Goal: Task Accomplishment & Management: Manage account settings

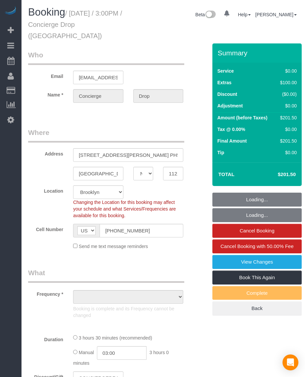
select select "NY"
select select "string:stripe-pm_1RaQn24VGloSiKo7zeOF73Wj"
select select "number:89"
select select "number:90"
select select "number:14"
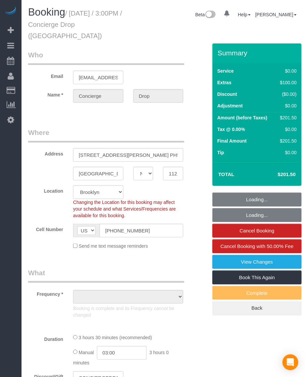
select select "number:5"
select select "object:1460"
select select "spot1"
select select "1"
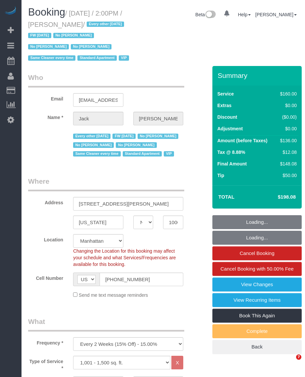
select select "NY"
select select "number:89"
select select "number:90"
select select "number:15"
select select "number:6"
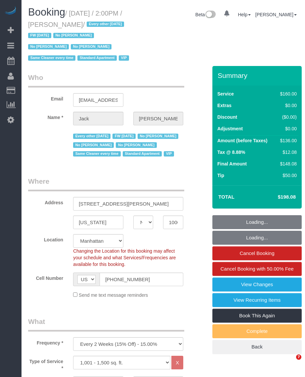
select select "object:1472"
select select "spot1"
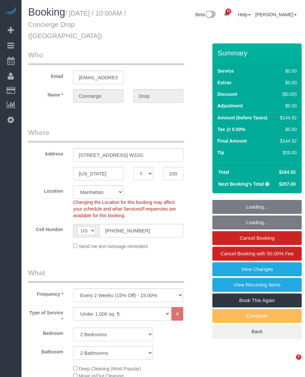
select select "NY"
select select "number:89"
select select "number:90"
select select "number:15"
select select "number:6"
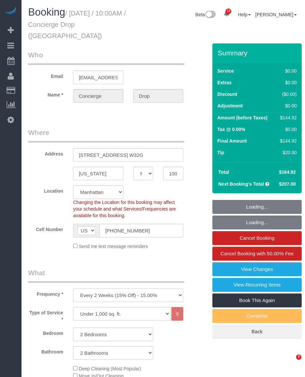
select select "2"
select select "spot1"
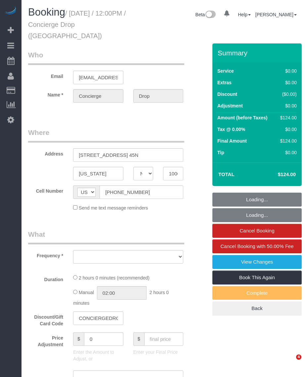
select select "NY"
select select "object:1452"
select select "string:stripe-pm_1RaQn24VGloSiKo7zeOF73Wj"
select select "spot1"
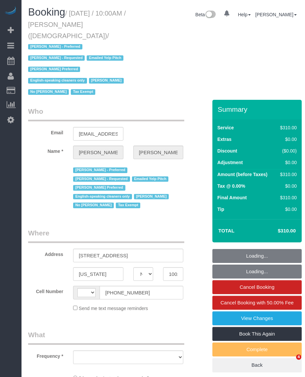
select select "NY"
select select "number:89"
select select "number:90"
select select "number:15"
select select "number:7"
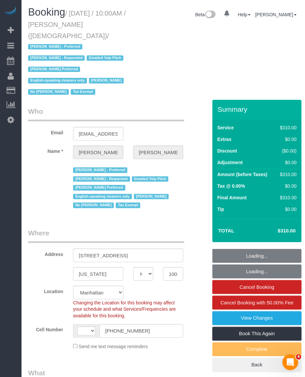
select select "string:US"
select select "300"
select select "object:1442"
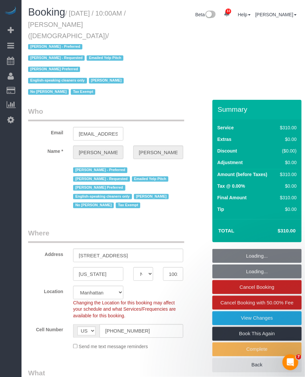
select select "spot1"
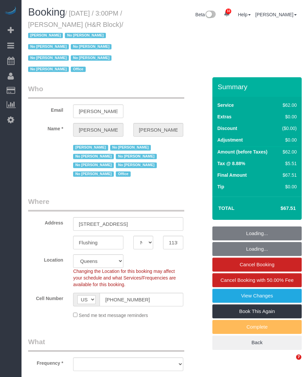
select select "NY"
select select "number:89"
select select "number:90"
select select "number:15"
select select "number:5"
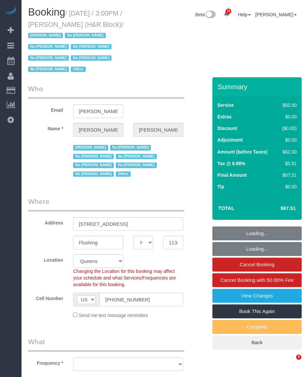
select select "object:982"
select select "spot1"
select select "object:1407"
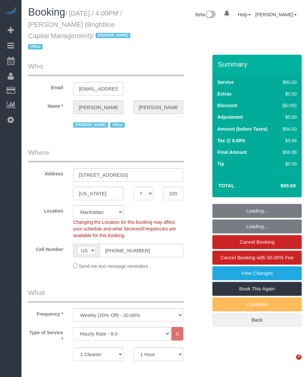
select select "NY"
select select "number:89"
select select "number:90"
select select "number:15"
select select "number:7"
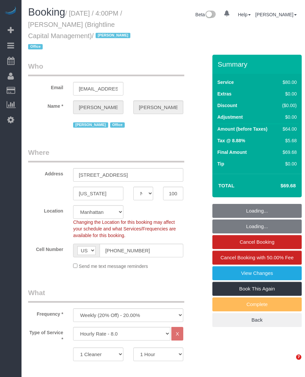
select select "object:1512"
select select "spot1"
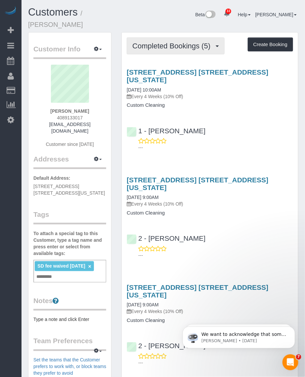
drag, startPoint x: 186, startPoint y: 32, endPoint x: 185, endPoint y: 39, distance: 6.7
click at [186, 37] on button "Completed Bookings (5)" at bounding box center [176, 45] width 98 height 17
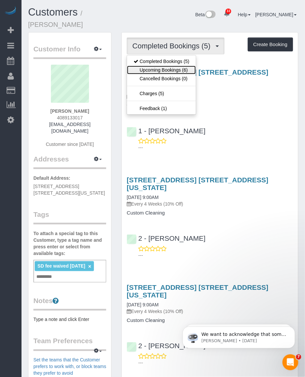
click at [173, 66] on link "Upcoming Bookings (6)" at bounding box center [161, 70] width 69 height 9
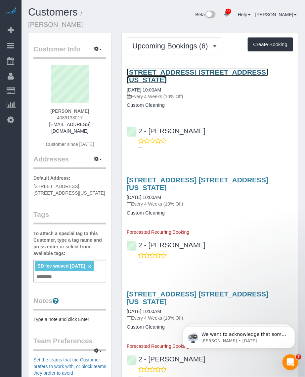
click at [165, 68] on link "159 East 55th Street, Apt. 2a, New York, NY 10022" at bounding box center [198, 75] width 142 height 15
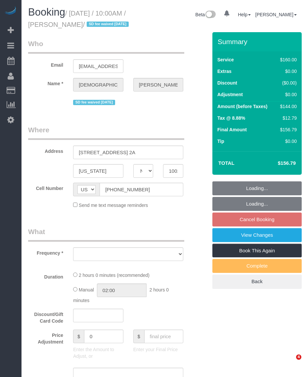
select select "NY"
select select "number:57"
select select "number:90"
select select "number:15"
select select "number:7"
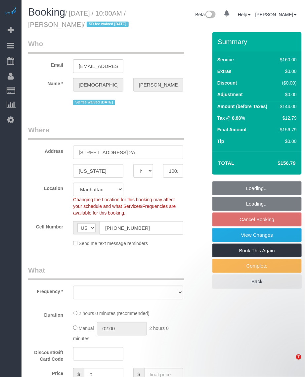
select select "string:stripe-pm_1RYpe84VGloSiKo7FmGxFEgH"
select select "object:962"
select select "spot2"
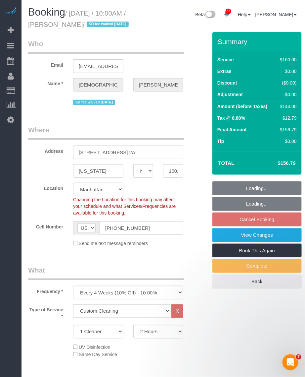
select select "object:1483"
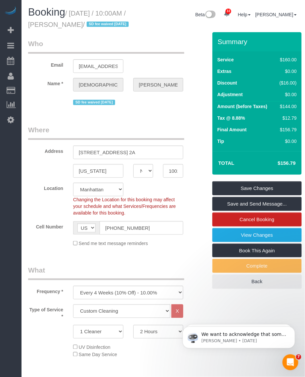
drag, startPoint x: 72, startPoint y: 11, endPoint x: 102, endPoint y: 26, distance: 33.8
click at [102, 26] on small "/ [DATE] / 10:00AM / [PERSON_NAME] / SD fee waived [DATE]" at bounding box center [79, 19] width 103 height 19
copy small "[DATE] / 10:00AM / [PERSON_NAME]"
click at [259, 226] on link "Cancel Booking" at bounding box center [257, 219] width 89 height 14
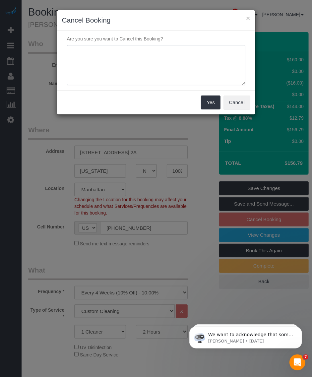
click at [154, 56] on textarea at bounding box center [156, 65] width 178 height 40
type textarea "Customer requested. Does not need cleaning for this month."
click at [207, 107] on button "Yes" at bounding box center [210, 102] width 19 height 14
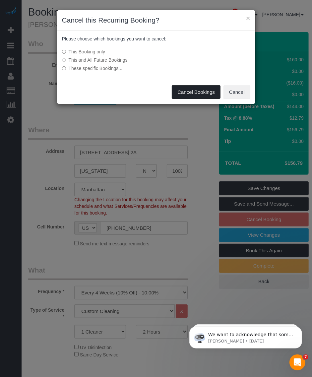
click at [200, 89] on button "Cancel Bookings" at bounding box center [196, 92] width 49 height 14
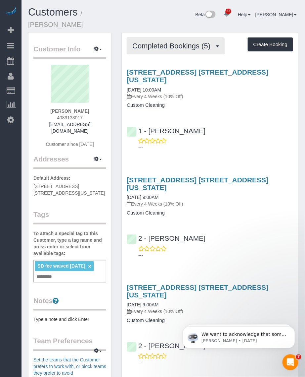
drag, startPoint x: 154, startPoint y: 37, endPoint x: 154, endPoint y: 40, distance: 3.3
click at [154, 42] on span "Completed Bookings (5)" at bounding box center [172, 46] width 81 height 8
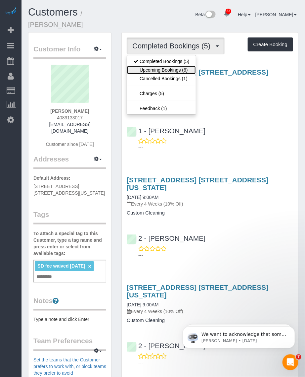
click at [150, 66] on link "Upcoming Bookings (6)" at bounding box center [161, 70] width 69 height 9
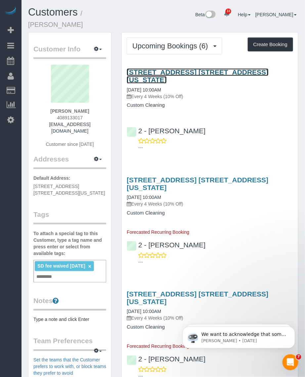
click at [151, 68] on link "[STREET_ADDRESS] [STREET_ADDRESS][US_STATE]" at bounding box center [198, 75] width 142 height 15
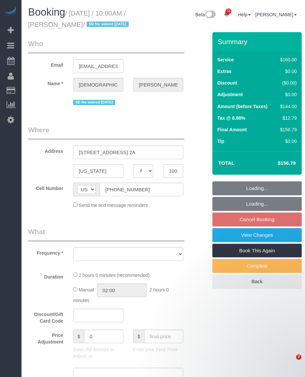
select select "NY"
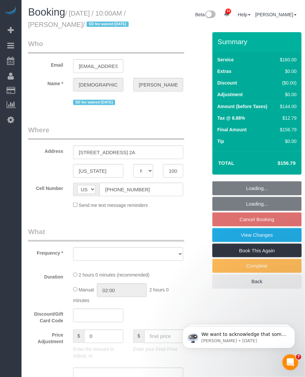
select select "object:817"
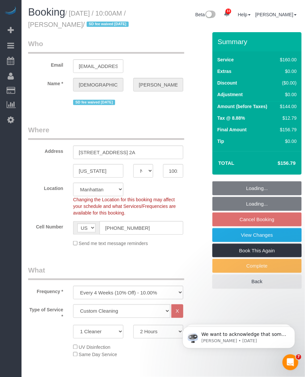
select select "string:stripe-pm_1RYpe84VGloSiKo7FmGxFEgH"
select select "number:57"
select select "number:90"
select select "number:15"
select select "number:7"
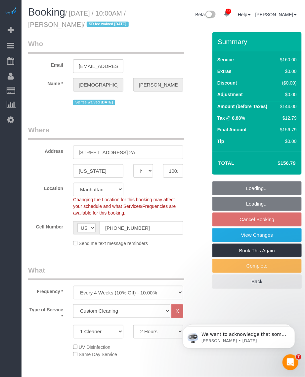
select select "object:1100"
select select "spot2"
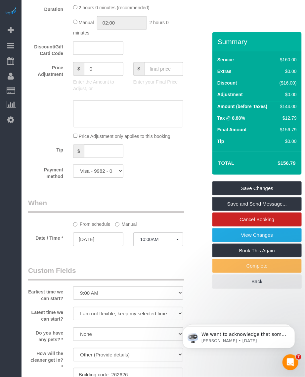
scroll to position [455, 0]
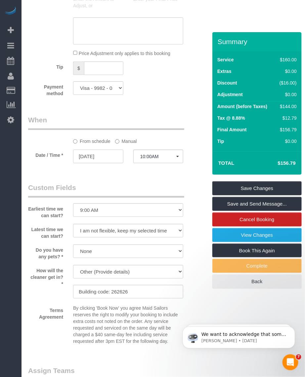
click at [100, 163] on input "[DATE]" at bounding box center [98, 156] width 50 height 14
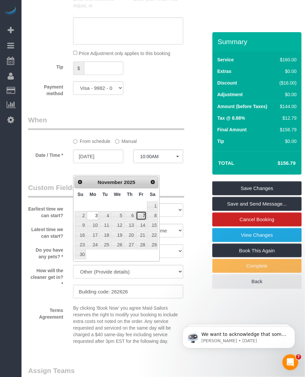
click at [145, 216] on link "7" at bounding box center [141, 215] width 11 height 9
type input "[DATE]"
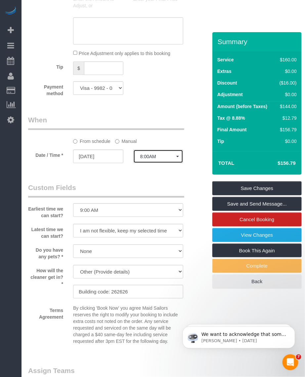
click at [153, 163] on button "8:00AM" at bounding box center [158, 156] width 50 height 14
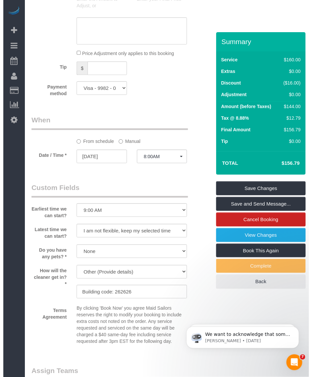
scroll to position [416, 0]
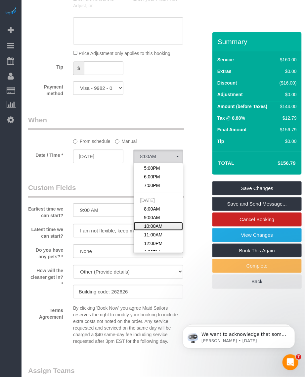
click at [156, 230] on link "10:00AM" at bounding box center [159, 226] width 50 height 9
select select "spot48"
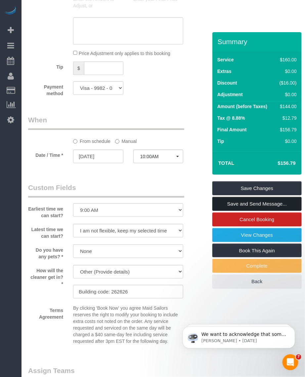
click at [241, 211] on link "Save and Send Message..." at bounding box center [257, 204] width 89 height 14
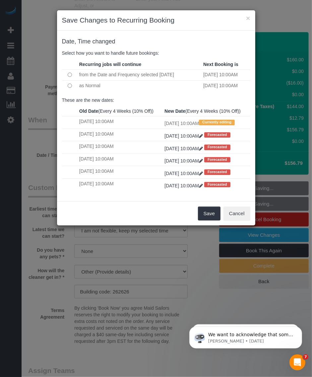
drag, startPoint x: 93, startPoint y: 75, endPoint x: 145, endPoint y: 73, distance: 52.0
click at [145, 73] on td "from the Date and Frequency selected Today" at bounding box center [139, 74] width 124 height 11
drag, startPoint x: 145, startPoint y: 73, endPoint x: 227, endPoint y: 72, distance: 82.5
click at [227, 72] on tr "from the Date and Frequency selected Today Fri December 05, 2025 10:00AM" at bounding box center [156, 74] width 188 height 11
click at [129, 72] on td "from the Date and Frequency selected Today" at bounding box center [139, 74] width 124 height 11
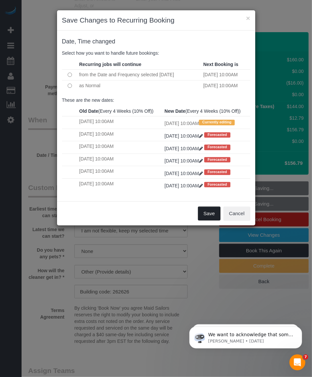
click at [202, 220] on button "Save" at bounding box center [209, 213] width 23 height 14
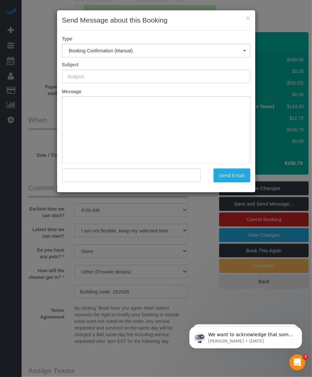
type input "Cleaning Confirmed for 11/07/2025 at 10:00am"
type input ""Vaishali Desai" <vaish317@gmail.com>"
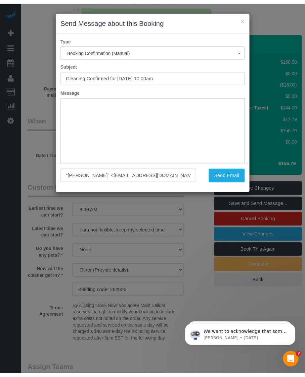
scroll to position [0, 0]
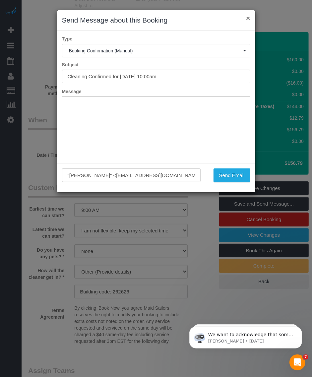
click at [249, 16] on button "×" at bounding box center [248, 18] width 4 height 7
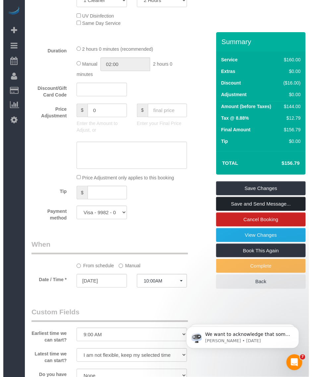
scroll to position [538, 0]
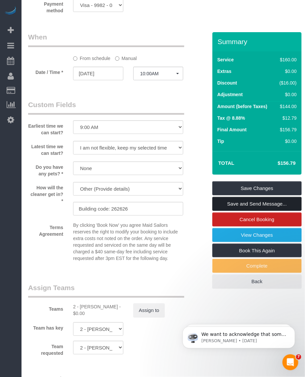
click at [253, 211] on link "Save and Send Message..." at bounding box center [257, 204] width 89 height 14
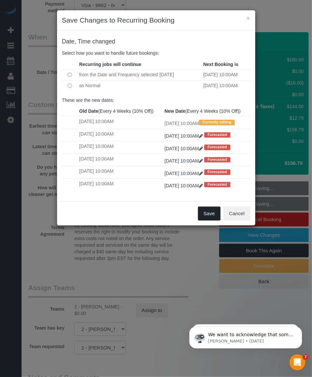
click at [204, 220] on button "Save" at bounding box center [209, 213] width 23 height 14
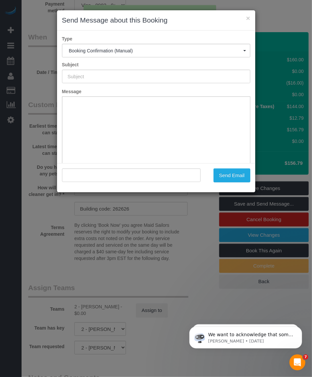
type input "Cleaning Confirmed for 11/07/2025 at 10:00am"
type input ""Vaishali Desai" <vaish317@gmail.com>"
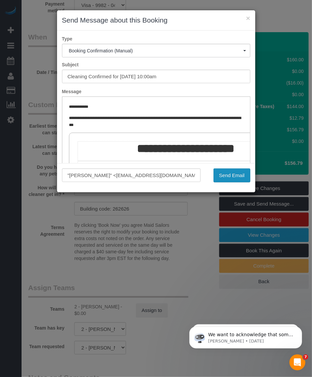
drag, startPoint x: 236, startPoint y: 178, endPoint x: 222, endPoint y: 182, distance: 14.5
click at [235, 178] on button "Send Email" at bounding box center [231, 175] width 37 height 14
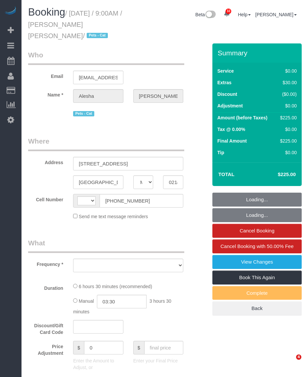
select select "MA"
select select "string:[GEOGRAPHIC_DATA]"
select select "object:821"
select select "string:stripe-pm_1PE9ca4VGloSiKo7IbxqJgSK"
select select "number:89"
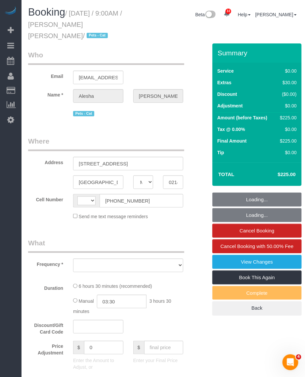
select select "number:90"
select select "number:14"
select select "number:6"
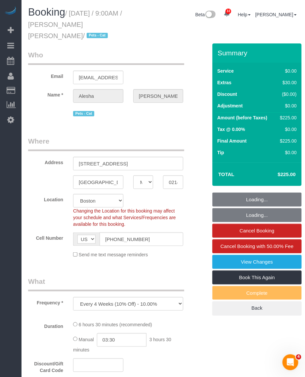
select select "spot1"
select select "object:1028"
select select "2"
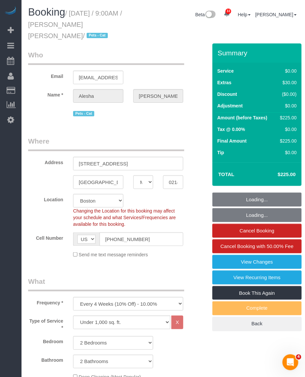
select select "2"
drag, startPoint x: 72, startPoint y: 12, endPoint x: 128, endPoint y: 25, distance: 57.3
click at [122, 25] on small "/ [DATE] / 9:00AM / [PERSON_NAME] [PERSON_NAME] / Pets - Cat" at bounding box center [75, 25] width 94 height 30
copy small "[DATE] / 9:00AM / [PERSON_NAME] [PERSON_NAME]"
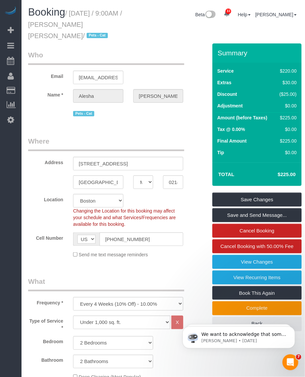
click at [77, 7] on h1 "Booking / October 03, 2025 / 9:00AM / Alesha Ignatius Brereton / Pets - Cat" at bounding box center [81, 24] width 107 height 34
click at [75, 16] on small "/ October 03, 2025 / 9:00AM / Alesha Ignatius Brereton / Pets - Cat" at bounding box center [75, 25] width 94 height 30
click at [56, 25] on small "/ October 03, 2025 / 9:00AM / Alesha Ignatius Brereton / Pets - Cat" at bounding box center [75, 25] width 94 height 30
click at [46, 27] on small "/ October 03, 2025 / 9:00AM / Alesha Ignatius Brereton / Pets - Cat" at bounding box center [75, 25] width 94 height 30
drag, startPoint x: 56, startPoint y: 25, endPoint x: 125, endPoint y: 27, distance: 69.6
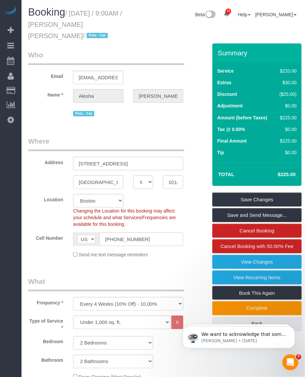
click at [122, 27] on small "/ October 03, 2025 / 9:00AM / Alesha Ignatius Brereton / Pets - Cat" at bounding box center [75, 25] width 94 height 30
copy small "Alesha Ignatius Brereton"
click at [74, 18] on h1 "Booking / October 03, 2025 / 9:00AM / Alesha Ignatius Brereton / Pets - Cat" at bounding box center [81, 24] width 107 height 34
drag, startPoint x: 100, startPoint y: 16, endPoint x: 130, endPoint y: 25, distance: 30.8
click at [122, 25] on small "/ October 03, 2025 / 9:00AM / Alesha Ignatius Brereton / Pets - Cat" at bounding box center [75, 25] width 94 height 30
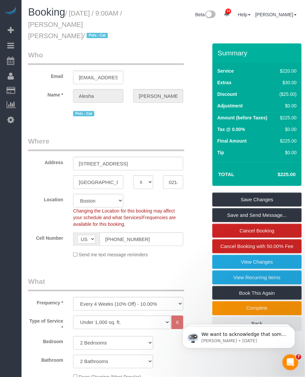
copy small "October 03, 2025 / 9:00AM / Alesha Ignatius Brereton"
click at [174, 40] on div "Booking / October 03, 2025 / 9:00AM / Alesha Ignatius Brereton / Pets - Cat Bet…" at bounding box center [163, 25] width 281 height 37
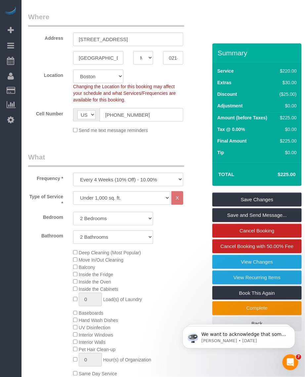
scroll to position [166, 0]
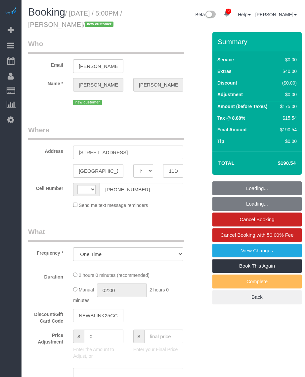
select select "NY"
select select "string:stripe-pm_1SE8WV4VGloSiKo7XuRhH0Cw"
select select "1"
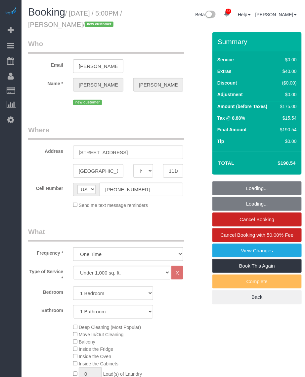
select select "string:[GEOGRAPHIC_DATA]"
select select "spot1"
select select "number:64"
select select "number:79"
select select "number:15"
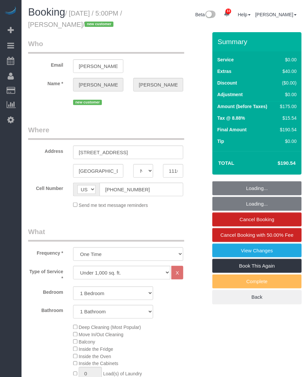
select select "number:5"
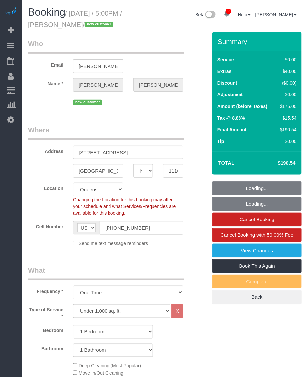
select select "object:1426"
select select "spot44"
select select "1"
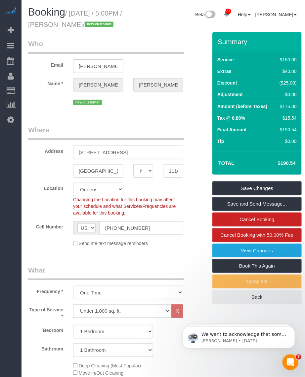
click at [133, 159] on input "43-25 Hunter Street, Apt.E538" at bounding box center [128, 152] width 110 height 14
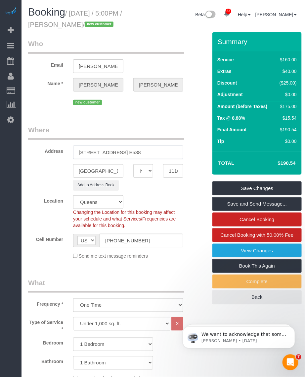
click at [132, 159] on input "[STREET_ADDRESS] E538" at bounding box center [128, 152] width 110 height 14
type input "[STREET_ADDRESS] E538"
click at [172, 178] on input "11101" at bounding box center [173, 171] width 20 height 14
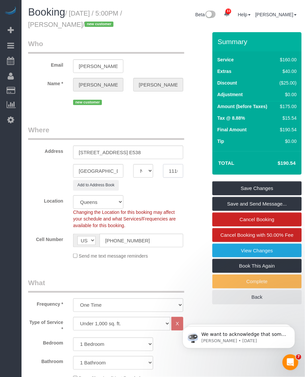
click at [172, 178] on input "11101" at bounding box center [173, 171] width 20 height 14
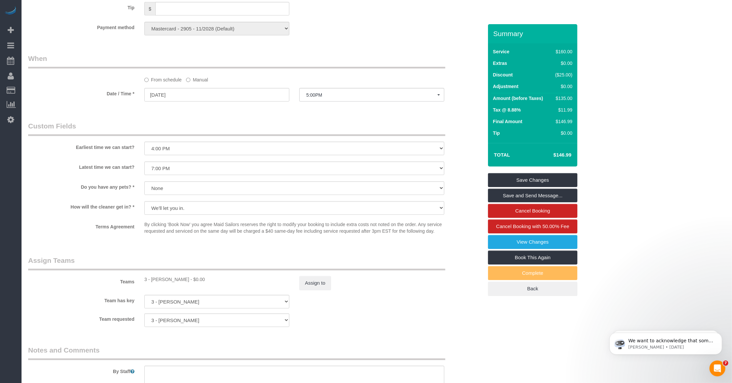
scroll to position [745, 0]
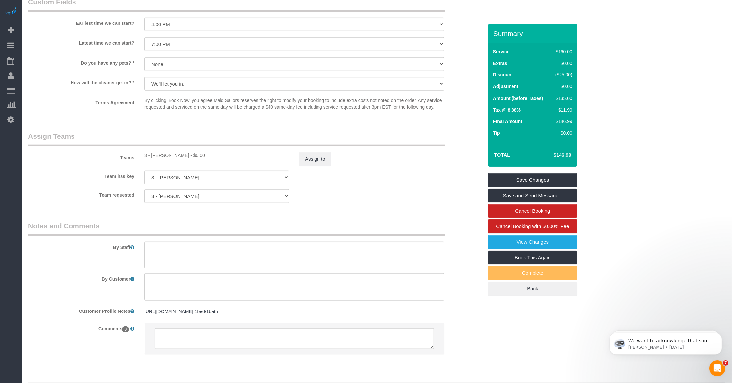
click at [305, 315] on pre "https://www.zillow.com/homedetails/4325-Hunter-St-APT-538E-Long-Island-City-NY-…" at bounding box center [294, 311] width 300 height 7
click at [305, 314] on textarea "https://www.zillow.com/homedetails/4325-Hunter-St-APT-538E-Long-Island-City-NY-…" at bounding box center [294, 342] width 300 height 73
paste textarea "https://www.apartments.com/43-25-hunter-st-queens-ny-unit-538-e/s01r7t7/?msocki…"
type textarea "https://www.zillow.com/homedetails/4325-Hunter-St-APT-538E-Long-Island-City-NY-…"
click at [51, 281] on label "By Customer" at bounding box center [81, 278] width 116 height 9
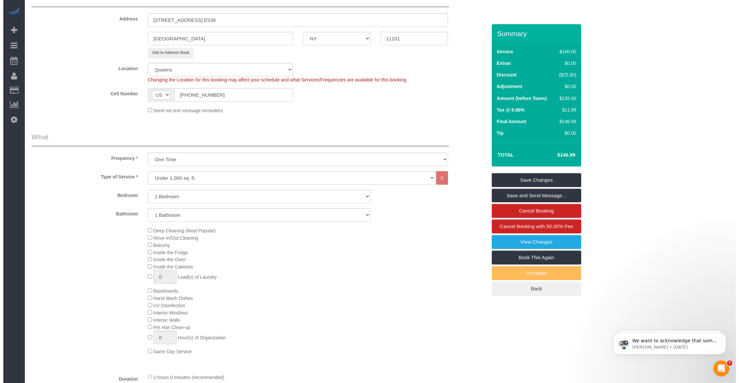
scroll to position [0, 0]
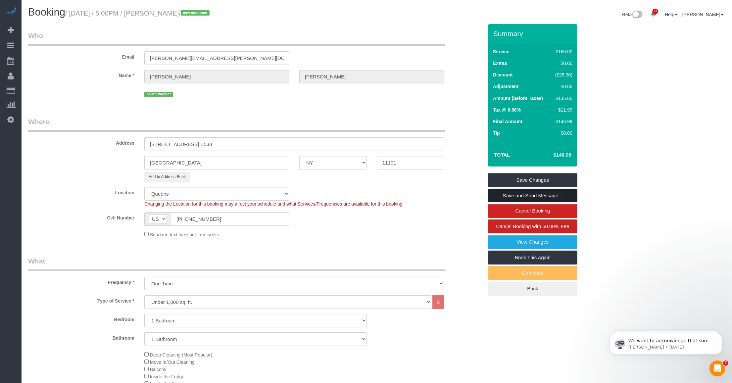
click at [305, 195] on link "Save and Send Message..." at bounding box center [532, 196] width 89 height 14
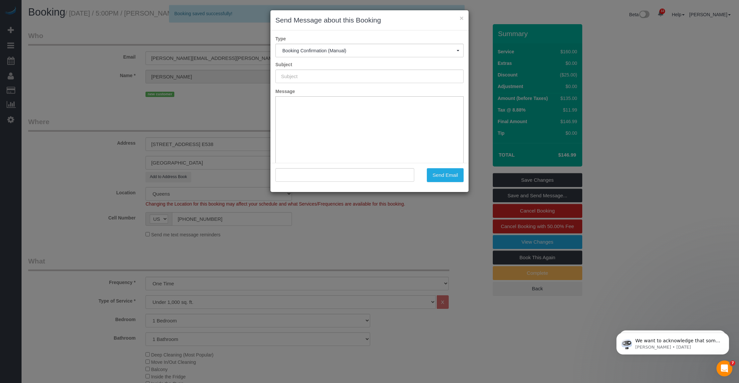
type input "Cleaning Confirmed for 10/03/2025 at 5:00pm"
type input ""William Harman" <billy.harman@gmail.com>"
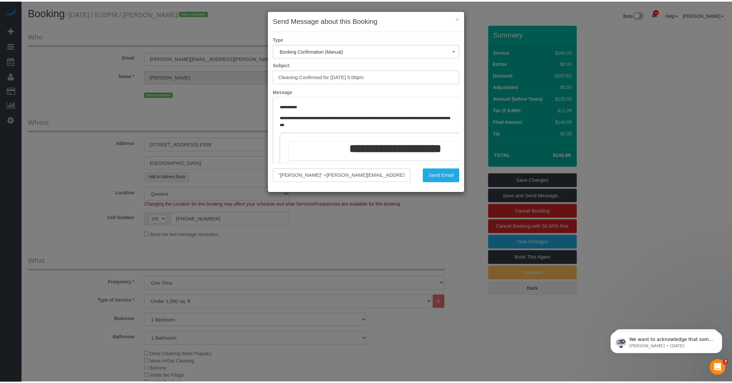
scroll to position [124, 0]
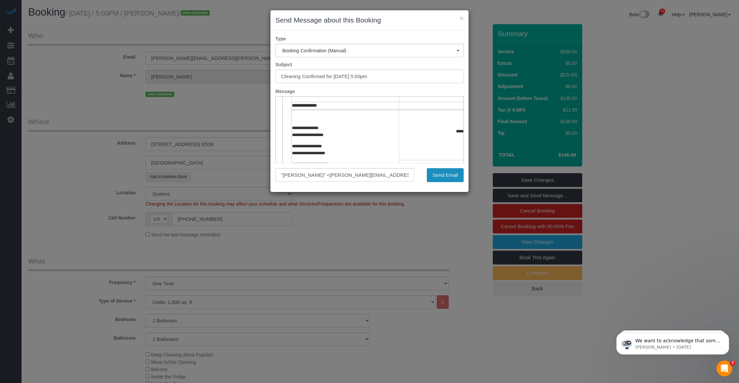
click at [305, 177] on button "Send Email" at bounding box center [445, 175] width 37 height 14
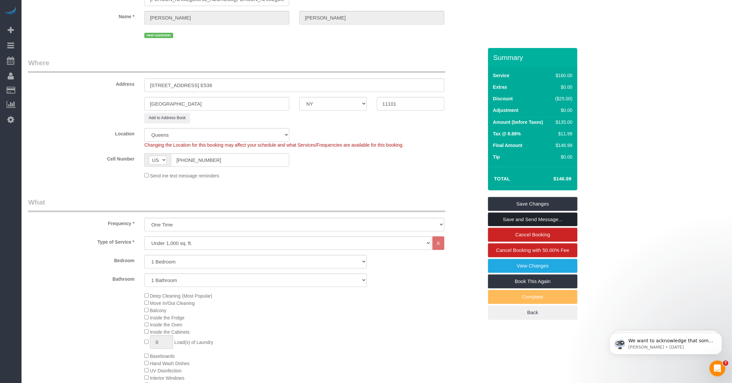
scroll to position [0, 0]
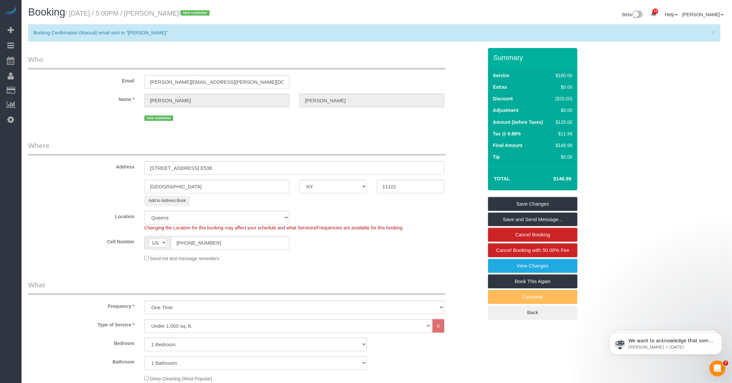
drag, startPoint x: 158, startPoint y: 13, endPoint x: 204, endPoint y: 15, distance: 46.1
click at [204, 15] on small "/ October 03, 2025 / 5:00PM / William Harman / new customer" at bounding box center [138, 13] width 146 height 7
copy small "William Harman"
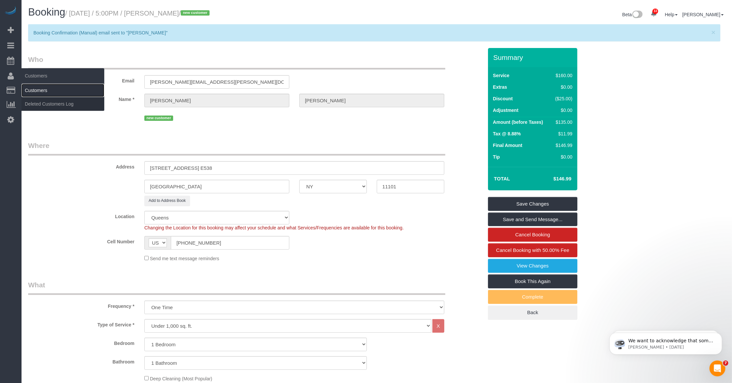
drag, startPoint x: 35, startPoint y: 91, endPoint x: 43, endPoint y: 90, distance: 8.4
click at [36, 91] on link "Customers" at bounding box center [63, 90] width 83 height 13
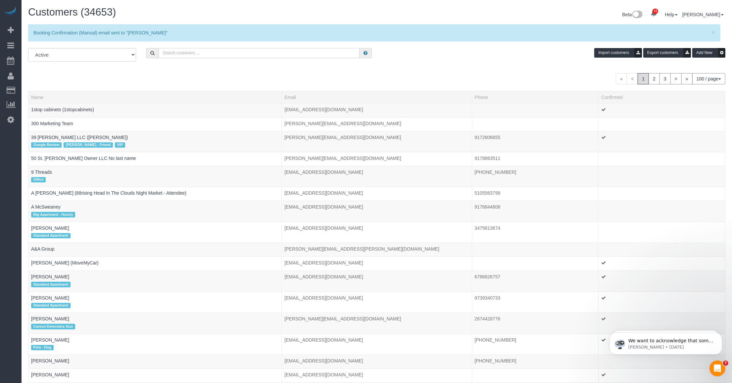
click at [192, 51] on input "text" at bounding box center [259, 53] width 201 height 10
paste input "William Harman"
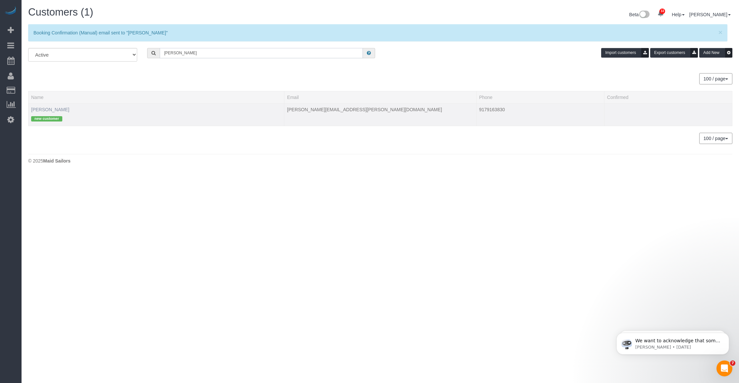
type input "William Harman"
click at [50, 107] on link "William Harman" at bounding box center [50, 109] width 38 height 5
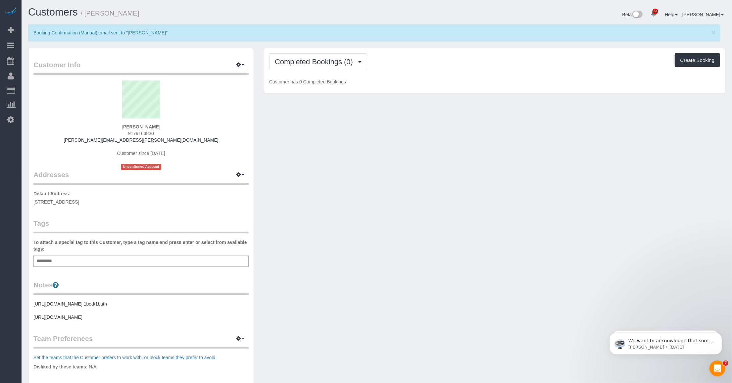
click at [61, 262] on div "Add a tag" at bounding box center [140, 261] width 215 height 11
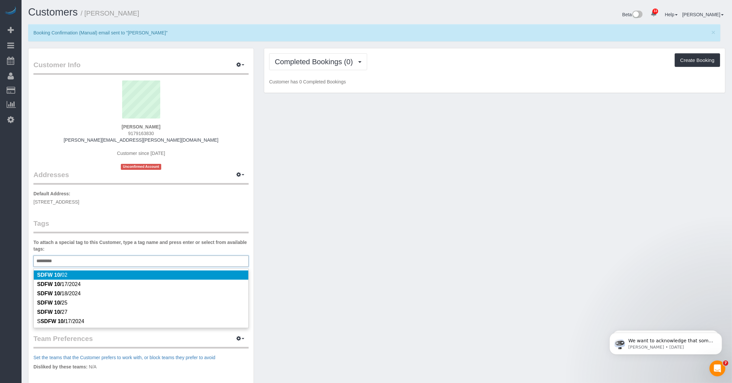
type input "**********"
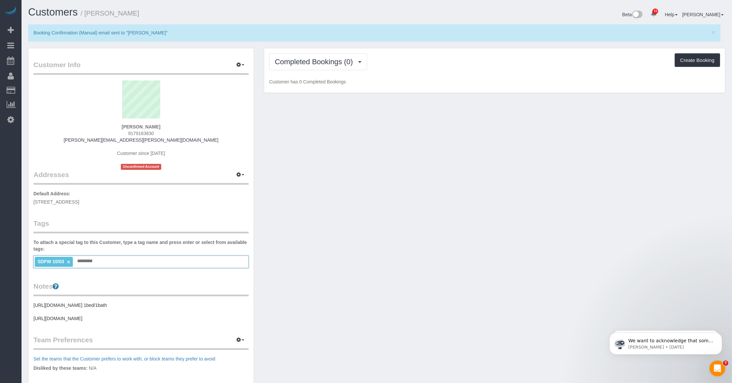
click at [305, 267] on div "Customer Info Edit Contact Info Send Message Email Preferences Special Sales Ta…" at bounding box center [376, 274] width 707 height 452
click at [305, 58] on span "Completed Bookings (0)" at bounding box center [315, 62] width 81 height 8
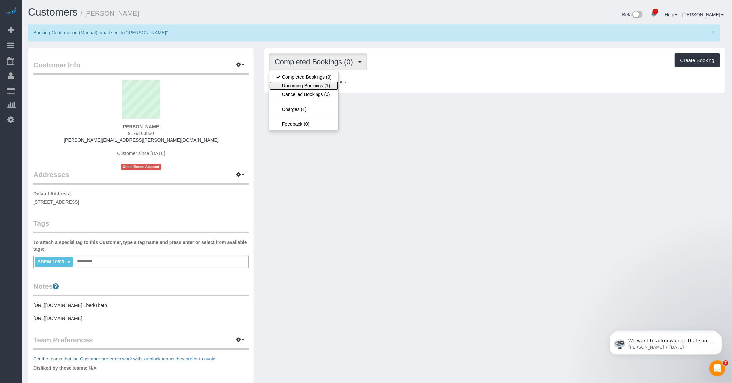
click at [305, 82] on link "Upcoming Bookings (1)" at bounding box center [304, 85] width 69 height 9
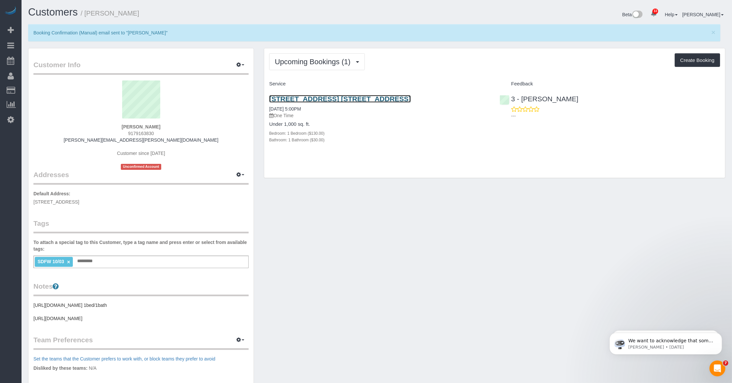
click at [305, 100] on link "43-25 Hunter Street, Apt. E538, Long Island City, NY 11101" at bounding box center [340, 99] width 142 height 8
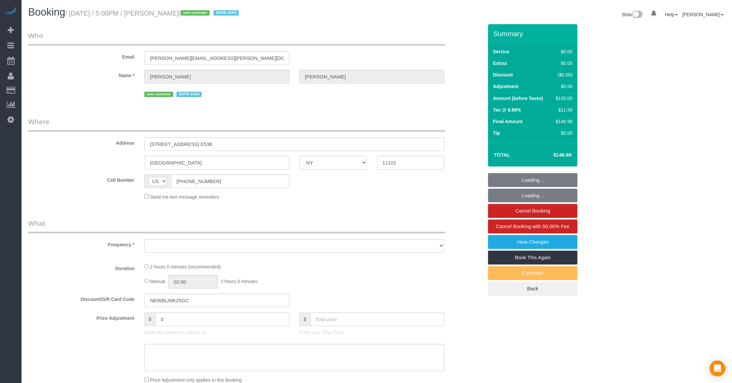
select select "NY"
select select "object:825"
select select "1"
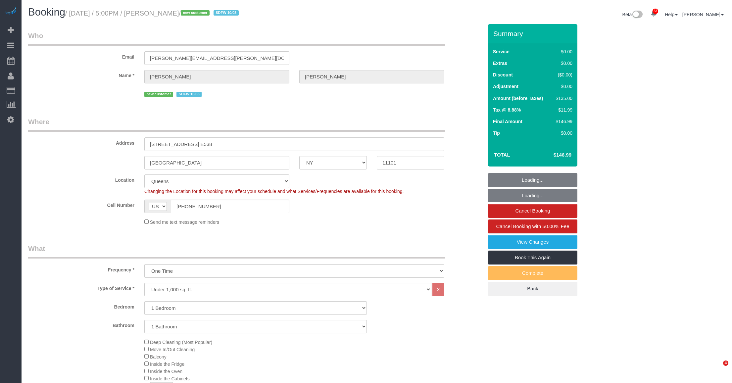
select select "string:stripe-pm_1SE8WV4VGloSiKo7XuRhH0Cw"
select select "spot1"
select select "object:1466"
select select "number:64"
select select "number:79"
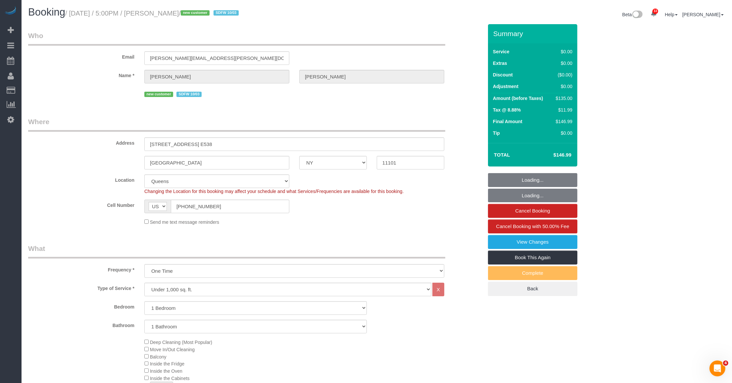
select select "number:15"
select select "number:5"
select select "1"
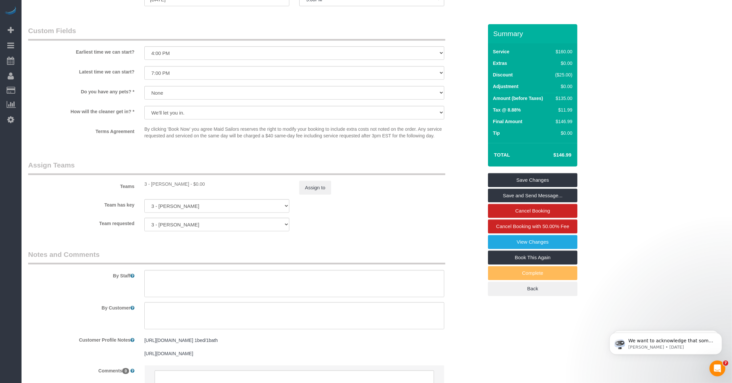
scroll to position [745, 0]
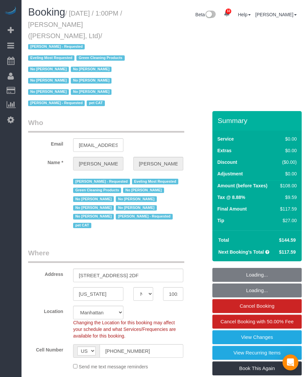
select select "NY"
select select "number:59"
select select "number:76"
select select "number:14"
select select "number:7"
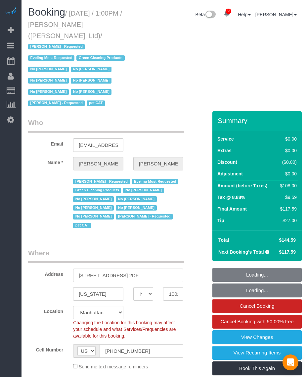
select select "number:21"
select select "object:1068"
select select "string:stripe-pm_1FqQkl4VGloSiKo7nqxPTwDY"
select select "spot1"
select select "22223"
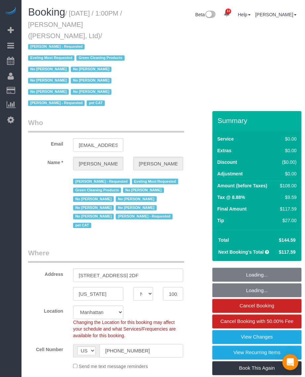
select select "1"
select select "object:1571"
drag, startPoint x: 58, startPoint y: 22, endPoint x: 128, endPoint y: 22, distance: 70.2
click at [128, 22] on h1 "Booking / October 02, 2025 / 1:00PM / Sally Ann Parsons (Parsons-Meares, Ltd) /…" at bounding box center [81, 58] width 107 height 102
select select "1"
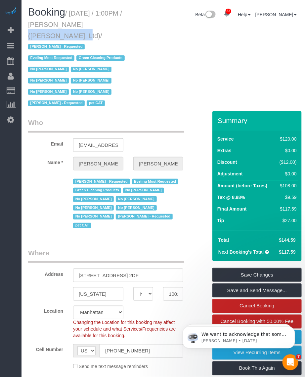
drag, startPoint x: 76, startPoint y: 22, endPoint x: 70, endPoint y: 26, distance: 8.3
click at [76, 22] on small "/ October 02, 2025 / 1:00PM / Sally Ann Parsons (Parsons-Meares, Ltd) / Chanda …" at bounding box center [77, 59] width 99 height 98
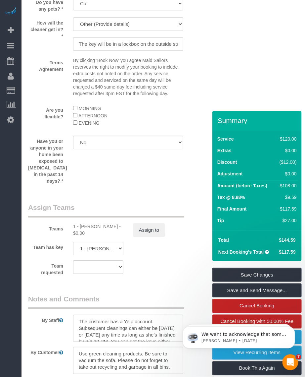
scroll to position [1113, 0]
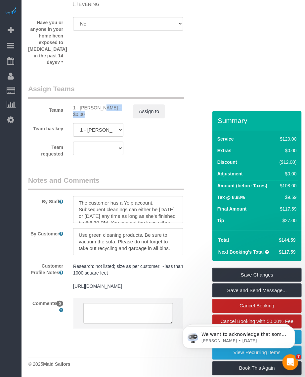
drag, startPoint x: 79, startPoint y: 98, endPoint x: 108, endPoint y: 100, distance: 28.9
click at [108, 104] on div "1 - Emily Desena - $0.00" at bounding box center [98, 110] width 50 height 13
copy div "Emily Desena"
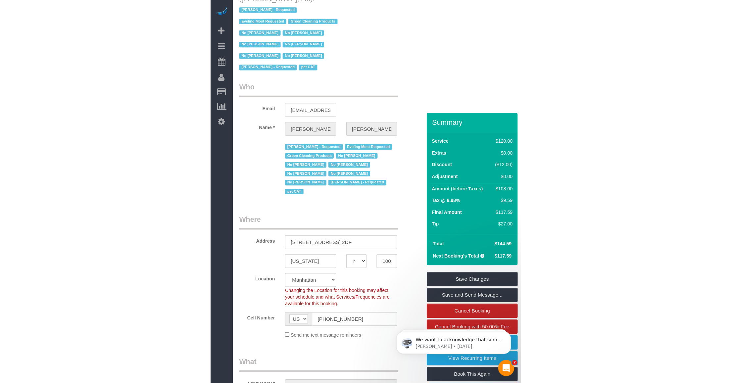
scroll to position [0, 0]
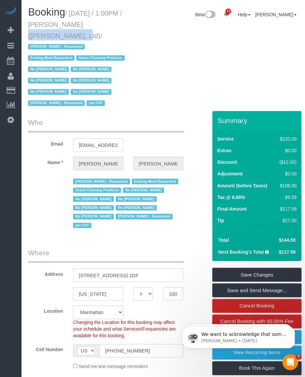
drag, startPoint x: 58, startPoint y: 23, endPoint x: 111, endPoint y: 26, distance: 53.1
click at [113, 24] on h1 "Booking / October 02, 2025 / 1:00PM / Sally Ann Parsons (Parsons-Meares, Ltd) /…" at bounding box center [81, 58] width 107 height 102
copy small "Sally Ann Parsons"
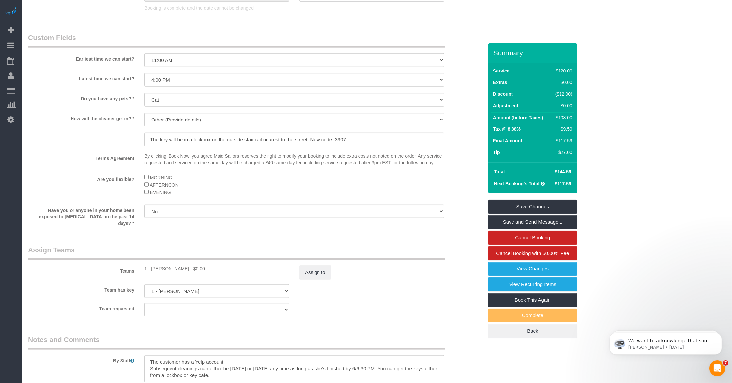
scroll to position [787, 0]
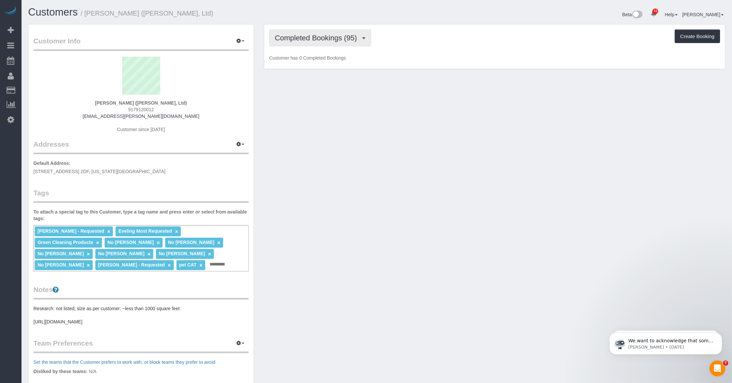
click at [305, 45] on button "Completed Bookings (95)" at bounding box center [320, 37] width 102 height 17
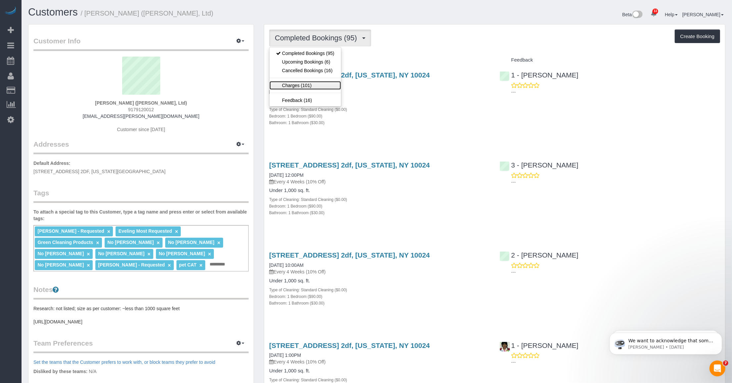
click at [305, 83] on link "Charges (101)" at bounding box center [306, 85] width 72 height 9
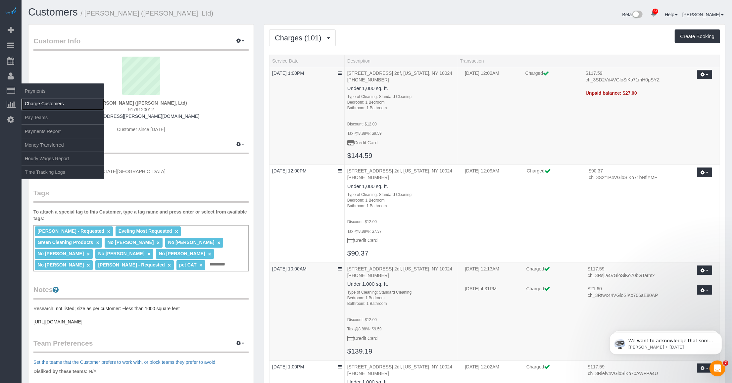
click at [30, 100] on link "Charge Customers" at bounding box center [63, 103] width 83 height 13
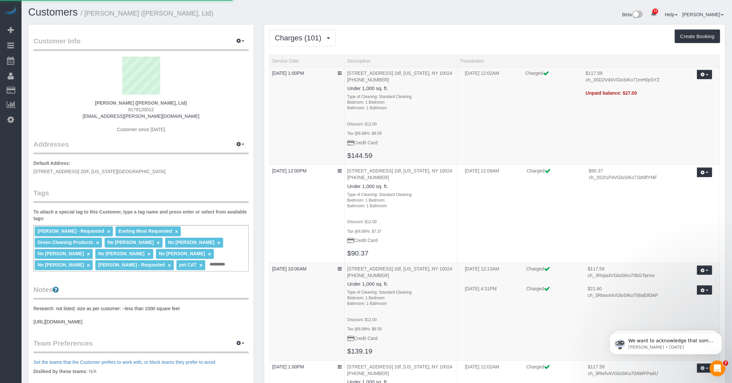
select select
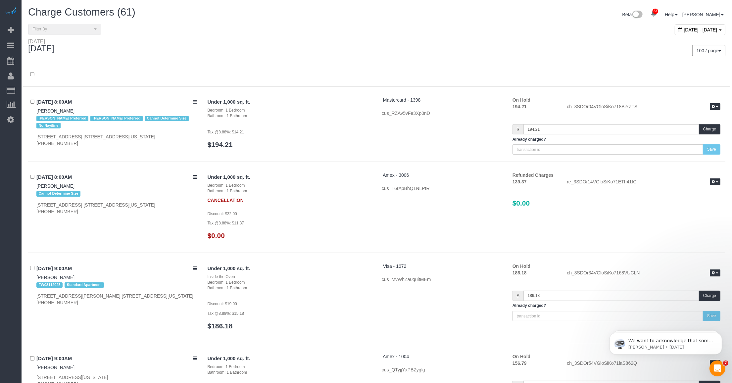
click at [305, 25] on div "October 03, 2025 - October 03, 2025" at bounding box center [700, 30] width 51 height 11
type input "**********"
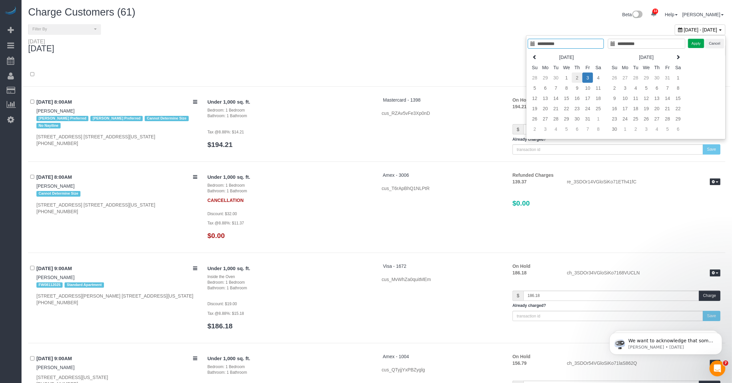
type input "**********"
click at [305, 78] on td "2" at bounding box center [577, 78] width 11 height 10
click at [305, 43] on div "Apply Cancel" at bounding box center [706, 44] width 36 height 10
type input "**********"
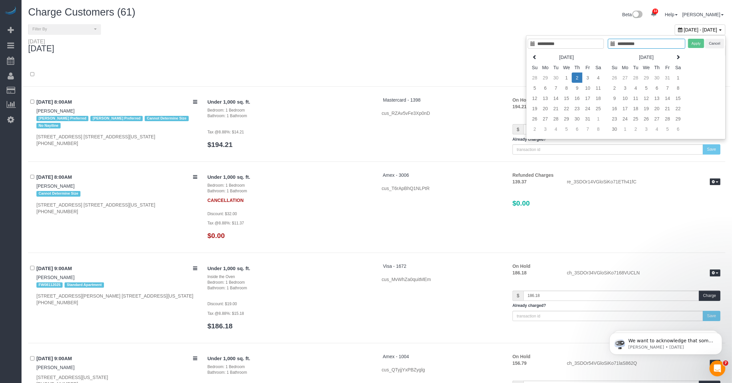
click at [305, 76] on td "2" at bounding box center [577, 78] width 11 height 10
click at [305, 40] on button "Apply" at bounding box center [696, 44] width 17 height 10
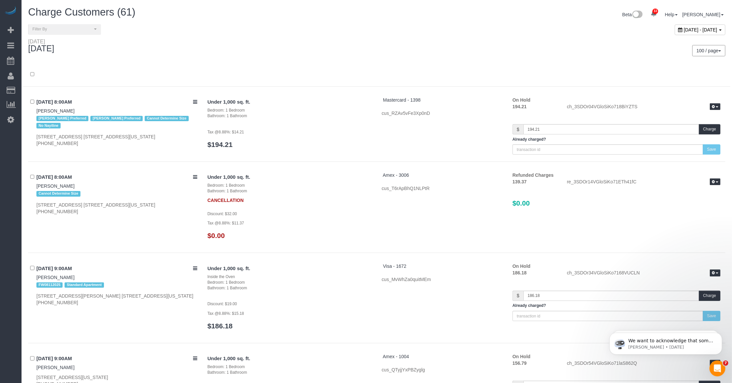
click at [305, 59] on div "100 / page 10 / page 20 / page 30 / page 40 / page 50 / page 100 / page" at bounding box center [554, 50] width 354 height 25
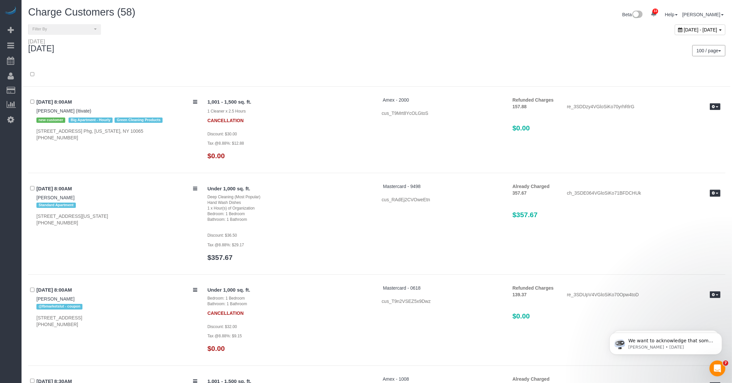
scroll to position [3025, 0]
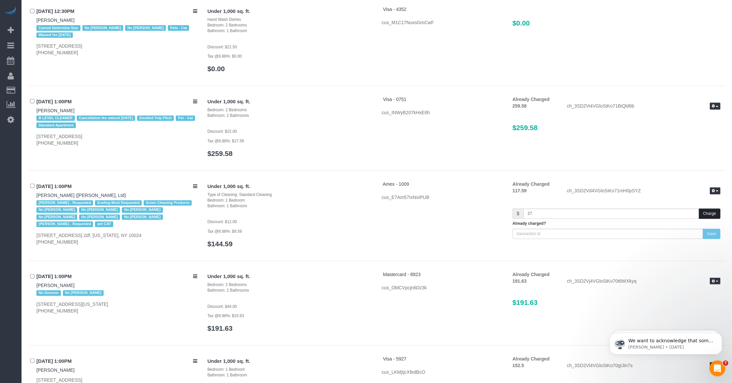
click at [305, 209] on button "Charge" at bounding box center [710, 214] width 22 height 10
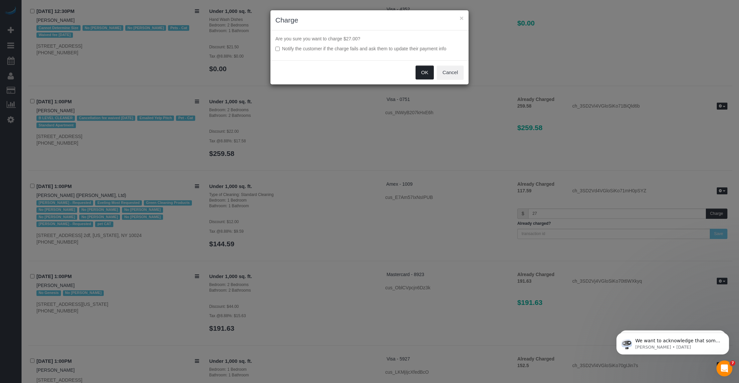
click at [305, 72] on button "OK" at bounding box center [424, 73] width 19 height 14
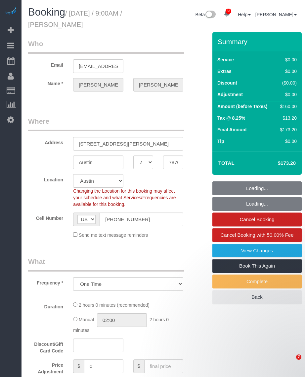
select select "[GEOGRAPHIC_DATA]"
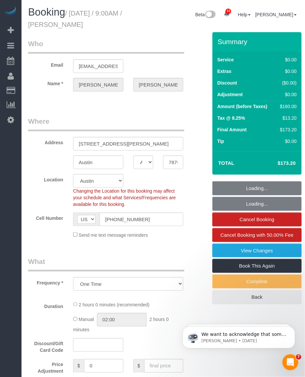
select select "object:816"
select select "string:stripe-pm_1SDUzL4VGloSiKo7sRO29bdw"
select select "spot1"
select select "number:89"
select select "number:90"
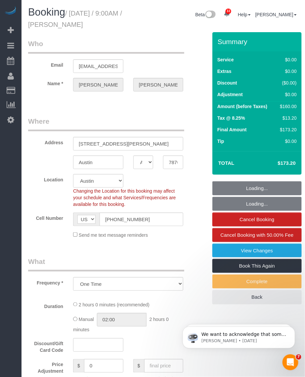
select select "number:15"
select select "number:7"
select select "1"
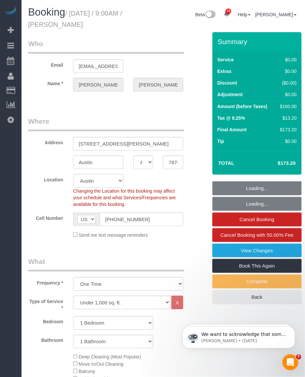
select select "1"
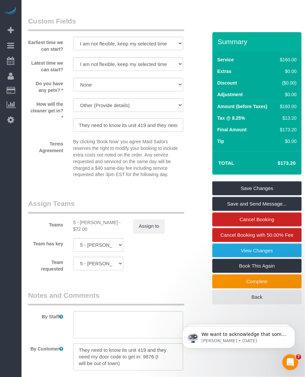
scroll to position [828, 0]
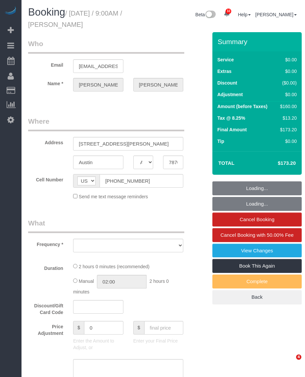
select select "[GEOGRAPHIC_DATA]"
select select "string:stripe-pm_1SDUzL4VGloSiKo7sRO29bdw"
select select "number:89"
select select "number:90"
select select "number:15"
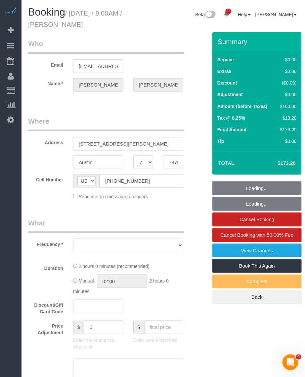
select select "number:7"
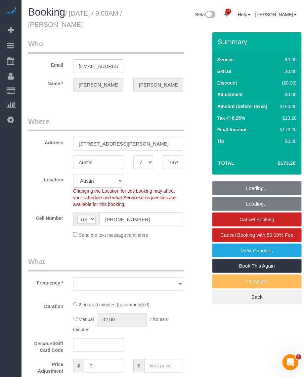
select select "object:962"
select select "spot1"
select select "object:1107"
select select "1"
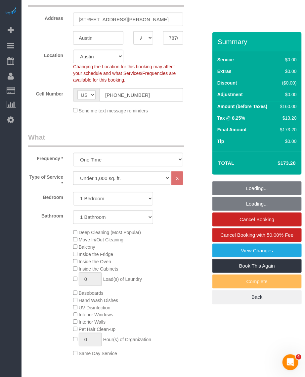
scroll to position [166, 0]
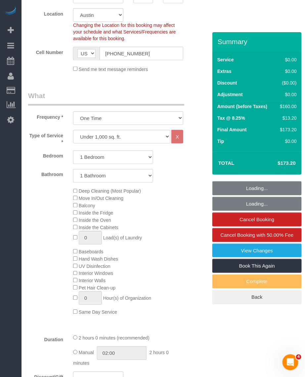
select select "1"
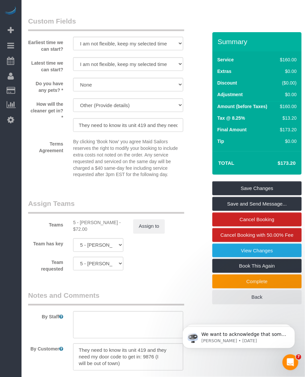
scroll to position [845, 0]
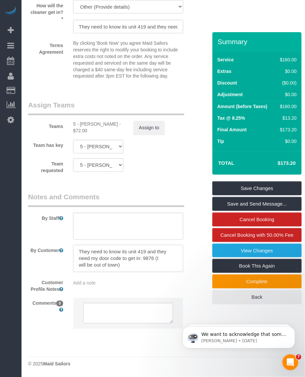
click at [120, 261] on textarea at bounding box center [128, 258] width 110 height 27
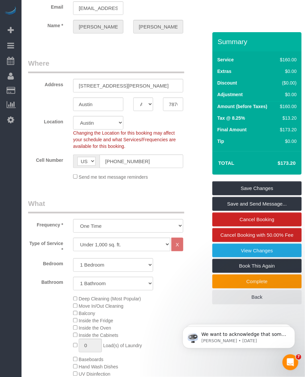
scroll to position [0, 0]
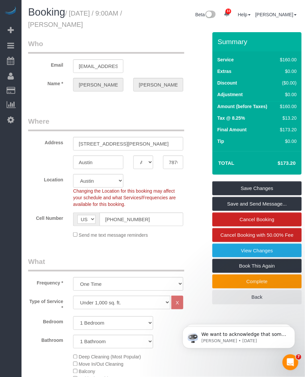
drag, startPoint x: 57, startPoint y: 23, endPoint x: 112, endPoint y: 27, distance: 54.9
click at [112, 27] on h1 "Booking / [DATE] / 9:00AM / [PERSON_NAME]" at bounding box center [81, 18] width 107 height 23
copy small "[PERSON_NAME]"
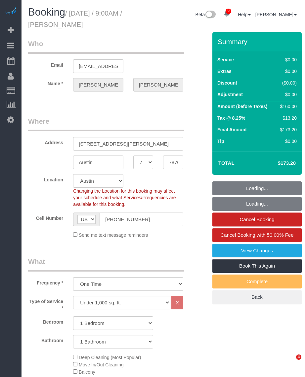
select select "[GEOGRAPHIC_DATA]"
select select "1"
select select "number:89"
select select "number:90"
select select "number:15"
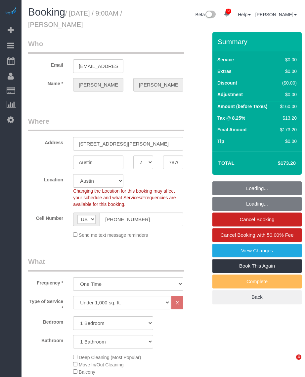
select select "number:7"
select select "object:1064"
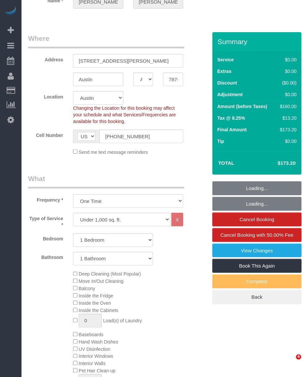
select select "1"
select select "spot1"
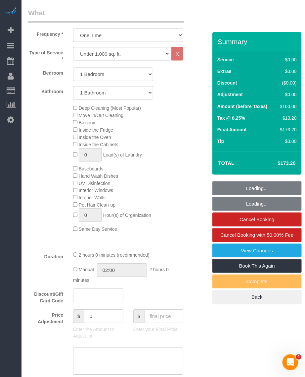
select select "string:stripe-pm_1SDUzL4VGloSiKo7sRO29bdw"
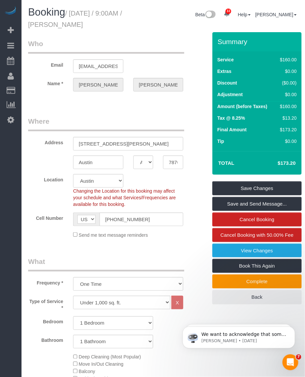
drag, startPoint x: 58, startPoint y: 25, endPoint x: 104, endPoint y: 24, distance: 45.7
click at [104, 24] on h1 "Booking / [DATE] / 9:00AM / [PERSON_NAME]" at bounding box center [81, 18] width 107 height 23
copy small "[PERSON_NAME]"
drag, startPoint x: 97, startPoint y: 19, endPoint x: 94, endPoint y: 19, distance: 3.3
click at [97, 19] on h1 "Booking / [DATE] / 9:00AM / [PERSON_NAME]" at bounding box center [81, 18] width 107 height 23
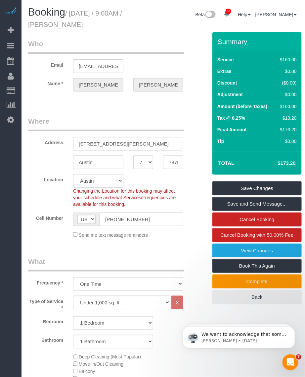
click at [74, 14] on small "/ [DATE] / 9:00AM / [PERSON_NAME]" at bounding box center [75, 19] width 94 height 19
drag, startPoint x: 92, startPoint y: 18, endPoint x: 110, endPoint y: 24, distance: 19.0
click at [110, 24] on h1 "Booking / [DATE] / 9:00AM / [PERSON_NAME]" at bounding box center [81, 18] width 107 height 23
copy small "[DATE] / 9:00AM / [PERSON_NAME]"
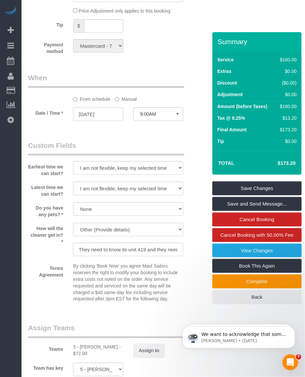
scroll to position [845, 0]
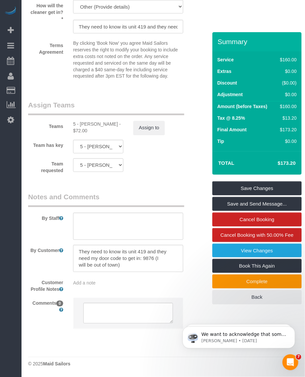
click at [91, 121] on div "5 - Tatiana Erroa - $72.00" at bounding box center [98, 127] width 50 height 13
copy div "Tatiana"
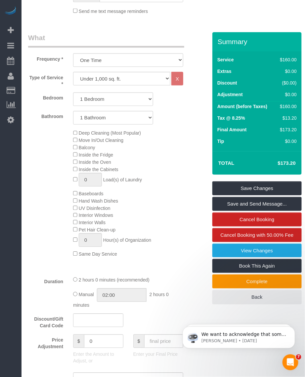
scroll to position [58, 0]
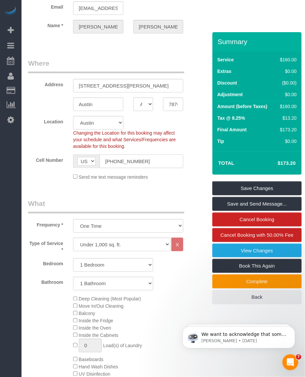
click at [108, 160] on input "(414) 405-6889" at bounding box center [142, 161] width 84 height 14
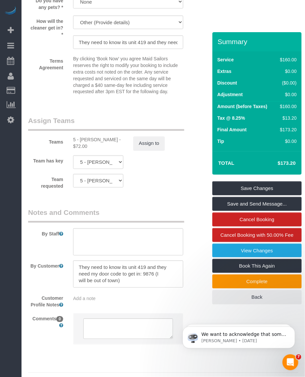
scroll to position [845, 0]
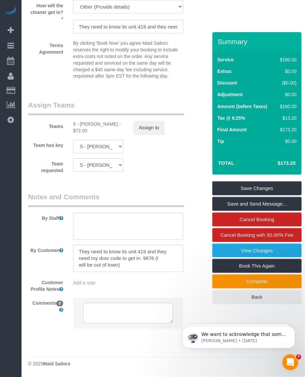
click at [53, 199] on legend "Notes and Comments" at bounding box center [106, 199] width 156 height 15
drag, startPoint x: 53, startPoint y: 199, endPoint x: 46, endPoint y: 198, distance: 7.7
click at [46, 198] on legend "Notes and Comments" at bounding box center [106, 199] width 156 height 15
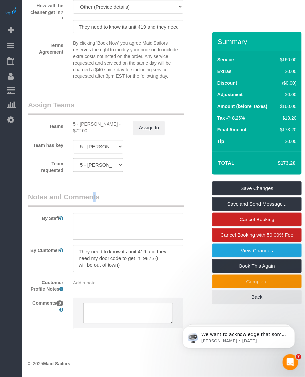
click at [46, 198] on legend "Notes and Comments" at bounding box center [106, 199] width 156 height 15
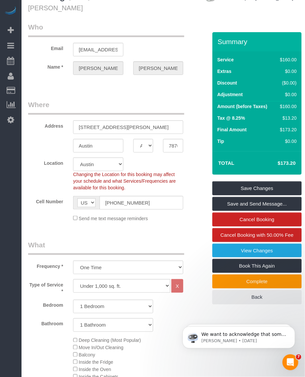
scroll to position [0, 0]
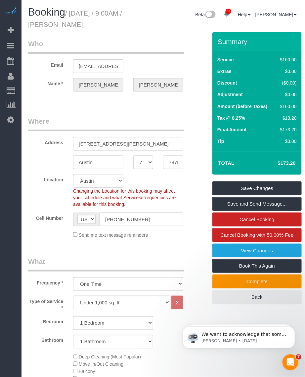
drag, startPoint x: 57, startPoint y: 23, endPoint x: 121, endPoint y: 22, distance: 64.2
click at [121, 22] on h1 "Booking / October 03, 2025 / 9:00AM / Philip Stodola" at bounding box center [81, 18] width 107 height 23
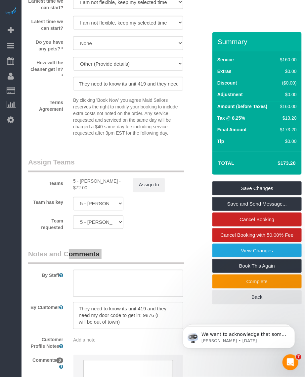
scroll to position [845, 0]
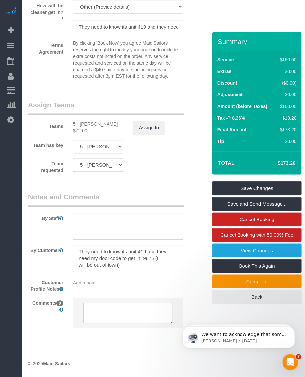
click at [78, 125] on div "5 - Tatiana Erroa - $72.00" at bounding box center [98, 127] width 50 height 13
click at [78, 123] on div "5 - Tatiana Erroa - $72.00" at bounding box center [98, 127] width 50 height 13
drag, startPoint x: 83, startPoint y: 122, endPoint x: 108, endPoint y: 124, distance: 24.6
click at [108, 124] on div "5 - Tatiana Erroa - $72.00" at bounding box center [98, 127] width 50 height 13
copy div "Tatiana Erroa"
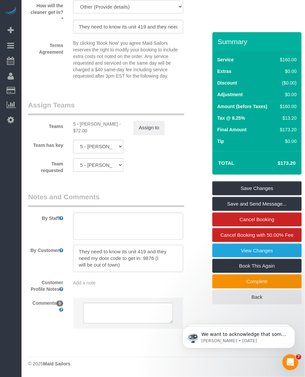
click at [151, 260] on textarea at bounding box center [128, 258] width 110 height 27
click at [148, 259] on textarea at bounding box center [128, 258] width 110 height 27
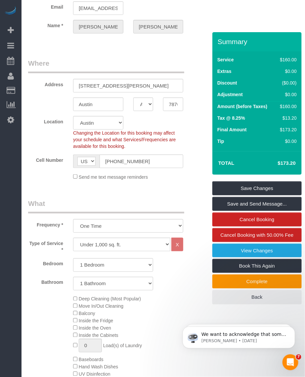
scroll to position [0, 0]
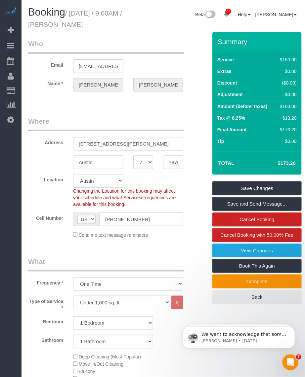
drag, startPoint x: 67, startPoint y: 24, endPoint x: 126, endPoint y: 28, distance: 58.8
click at [126, 28] on h1 "Booking / October 03, 2025 / 9:00AM / Philip Stodola" at bounding box center [81, 18] width 107 height 23
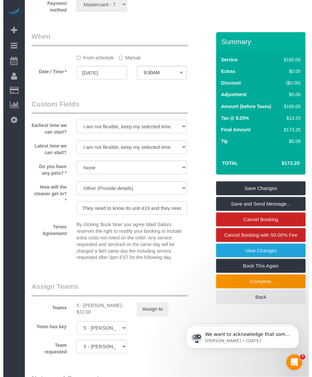
scroll to position [828, 0]
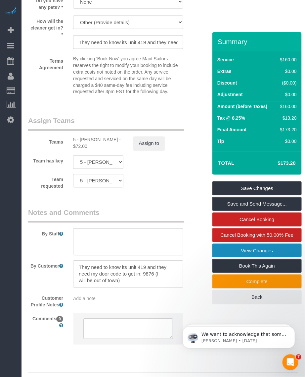
click at [229, 250] on link "View Changes" at bounding box center [257, 250] width 89 height 14
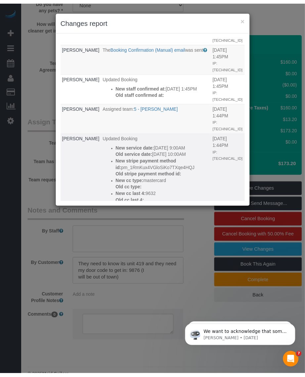
scroll to position [207, 0]
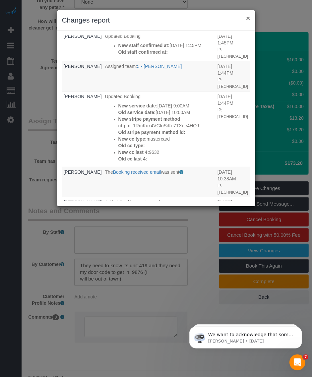
click at [249, 19] on button "×" at bounding box center [248, 18] width 4 height 7
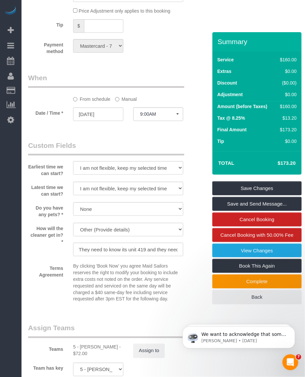
scroll to position [845, 0]
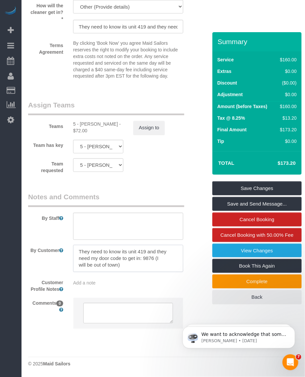
click at [138, 261] on textarea at bounding box center [128, 258] width 110 height 27
click at [127, 288] on div "Customer Profile Notes Add a note" at bounding box center [113, 285] width 180 height 16
drag, startPoint x: 94, startPoint y: 288, endPoint x: 88, endPoint y: 283, distance: 7.8
click at [93, 287] on div "Customer Profile Notes Add a note" at bounding box center [113, 285] width 180 height 16
click at [85, 280] on div "Add a note" at bounding box center [128, 283] width 110 height 7
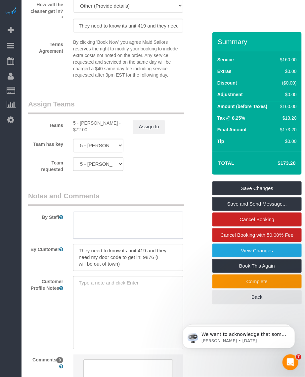
click at [102, 226] on textarea at bounding box center [128, 225] width 110 height 27
click at [46, 271] on div "By Customer" at bounding box center [113, 257] width 180 height 27
click at [37, 257] on div "By Customer" at bounding box center [113, 257] width 180 height 27
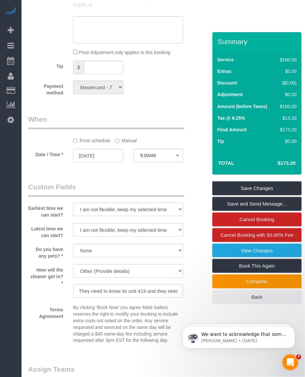
scroll to position [828, 0]
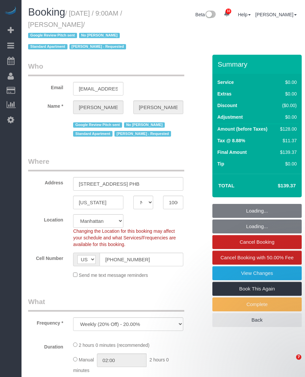
select select "NY"
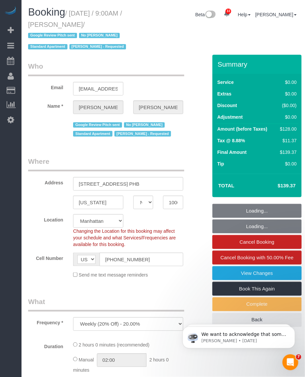
select select "string:stripe-pm_1PEGLP4VGloSiKo7LwC35vvO"
select select "object:837"
select select "spot1"
select select "number:56"
select select "number:69"
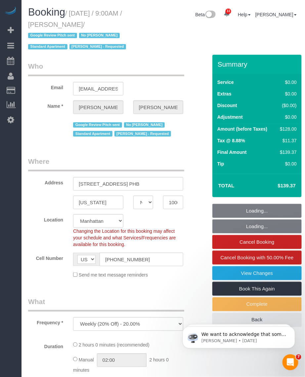
select select "number:15"
select select "number:5"
select select "1"
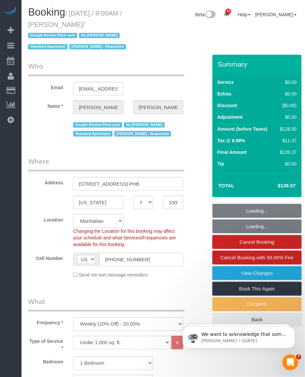
select select "1"
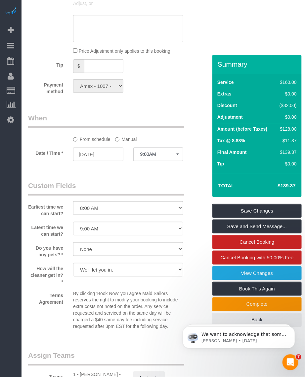
scroll to position [787, 0]
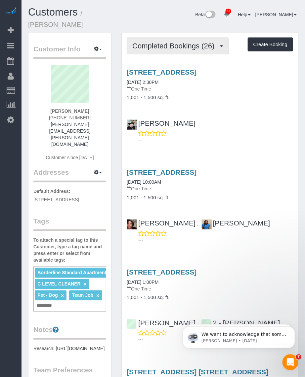
drag, startPoint x: 157, startPoint y: 56, endPoint x: 167, endPoint y: 50, distance: 12.2
click at [168, 51] on button "Completed Bookings (26)" at bounding box center [178, 45] width 102 height 17
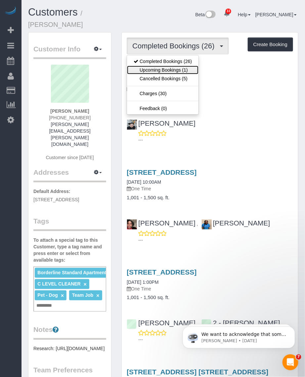
click at [151, 72] on link "Upcoming Bookings (1)" at bounding box center [163, 70] width 72 height 9
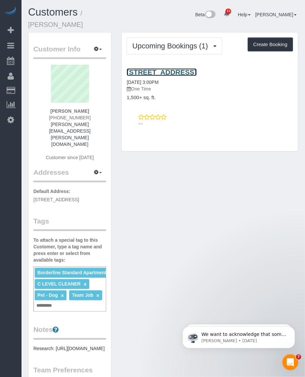
click at [175, 72] on link "[STREET_ADDRESS]" at bounding box center [162, 72] width 70 height 8
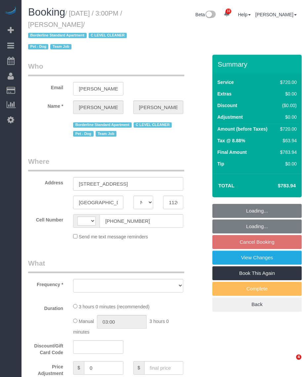
select select "NY"
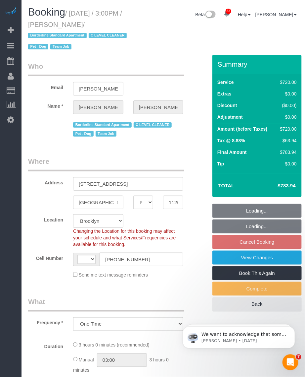
select select "object:918"
select select "string:[GEOGRAPHIC_DATA]"
select select "string:stripe-pm_1SE9fS4VGloSiKo7iQJ7ZpLW"
select select "3"
select select "180"
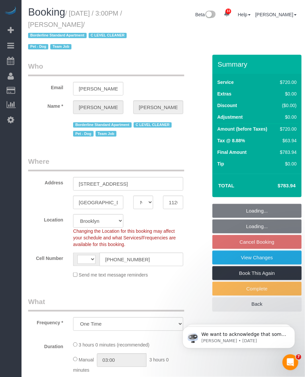
select select "spot8"
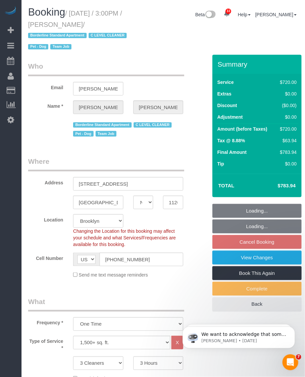
select select "number:63"
select select "number:76"
select select "number:13"
select select "number:5"
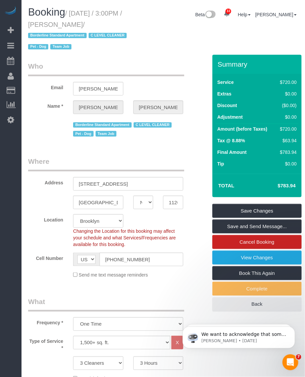
click at [41, 139] on fieldset "Who Email [PERSON_NAME][EMAIL_ADDRESS][PERSON_NAME][DOMAIN_NAME] Name * [PERSON…" at bounding box center [113, 102] width 171 height 82
click at [158, 33] on div "Booking / [DATE] / 3:00PM / [PERSON_NAME] / Borderline Standard Apartment C LEV…" at bounding box center [163, 31] width 281 height 48
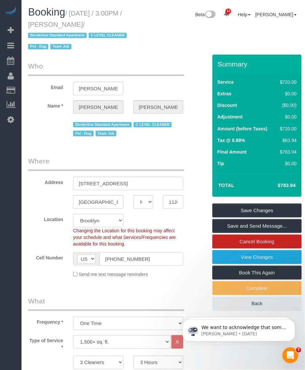
click at [158, 33] on div "Booking / [DATE] / 3:00PM / [PERSON_NAME] / Borderline Standard Apartment C LEV…" at bounding box center [163, 31] width 281 height 48
click at [67, 19] on h1 "Booking / [DATE] / 3:00PM / [PERSON_NAME] / Borderline Standard Apartment C LEV…" at bounding box center [81, 29] width 107 height 45
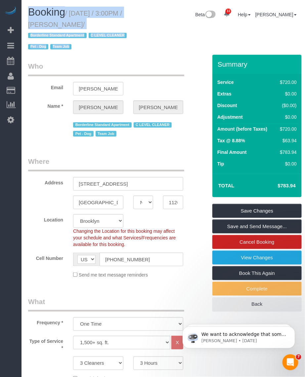
click at [67, 19] on h1 "Booking / [DATE] / 3:00PM / [PERSON_NAME] / Borderline Standard Apartment C LEV…" at bounding box center [81, 29] width 107 height 45
drag, startPoint x: 67, startPoint y: 19, endPoint x: 35, endPoint y: 12, distance: 32.5
click at [35, 12] on span "Booking" at bounding box center [46, 12] width 37 height 12
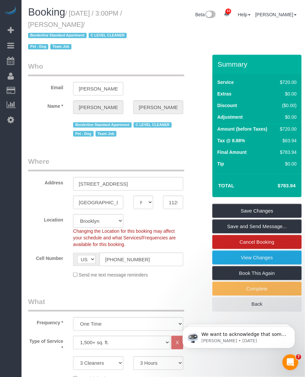
click at [35, 12] on span "Booking" at bounding box center [46, 12] width 37 height 12
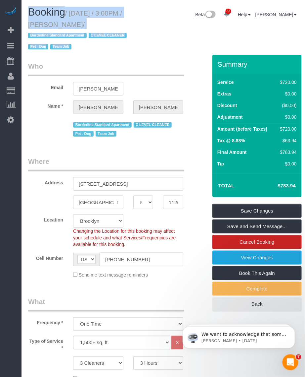
click at [35, 12] on span "Booking" at bounding box center [46, 12] width 37 height 12
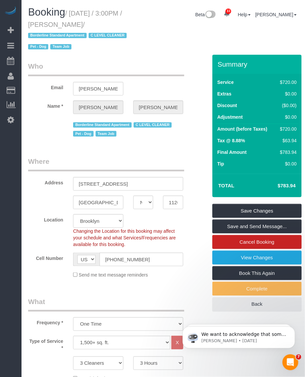
drag, startPoint x: 37, startPoint y: 12, endPoint x: 153, endPoint y: 32, distance: 117.8
click at [153, 32] on div "Booking / [DATE] / 3:00PM / [PERSON_NAME] / Borderline Standard Apartment C LEV…" at bounding box center [163, 31] width 281 height 48
drag, startPoint x: 72, startPoint y: 14, endPoint x: 108, endPoint y: 24, distance: 37.1
click at [108, 24] on small "/ [DATE] / 3:00PM / [PERSON_NAME] / Borderline Standard Apartment C LEVEL CLEAN…" at bounding box center [78, 30] width 101 height 41
copy small "[DATE] / 3:00PM / [PERSON_NAME]"
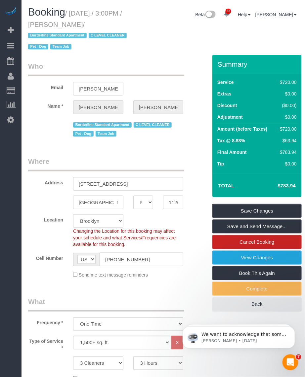
drag, startPoint x: 91, startPoint y: 18, endPoint x: 75, endPoint y: 20, distance: 16.7
click at [91, 19] on h1 "Booking / [DATE] / 3:00PM / [PERSON_NAME] / Borderline Standard Apartment C LEV…" at bounding box center [81, 29] width 107 height 45
click at [47, 24] on small "/ [DATE] / 3:00PM / [PERSON_NAME] / Borderline Standard Apartment C LEVEL CLEAN…" at bounding box center [78, 30] width 101 height 41
click at [59, 25] on small "/ [DATE] / 3:00PM / [PERSON_NAME] / Borderline Standard Apartment C LEVEL CLEAN…" at bounding box center [78, 30] width 101 height 41
click at [57, 25] on small "/ [DATE] / 3:00PM / [PERSON_NAME] / Borderline Standard Apartment C LEVEL CLEAN…" at bounding box center [78, 30] width 101 height 41
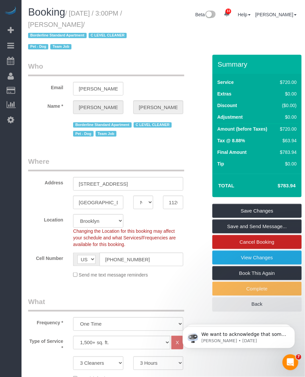
drag, startPoint x: 66, startPoint y: 26, endPoint x: 107, endPoint y: 26, distance: 41.4
click at [107, 26] on small "/ [DATE] / 3:00PM / [PERSON_NAME] / Borderline Standard Apartment C LEVEL CLEAN…" at bounding box center [78, 30] width 101 height 41
copy small "[PERSON_NAME]"
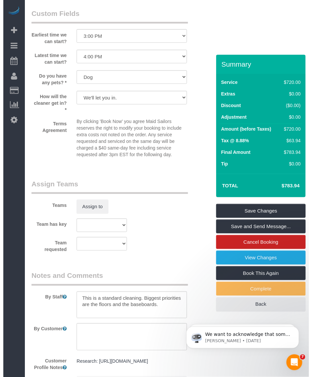
scroll to position [702, 0]
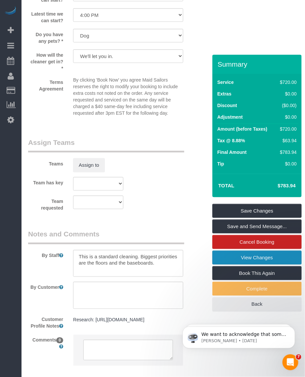
click at [252, 253] on link "View Changes" at bounding box center [257, 257] width 89 height 14
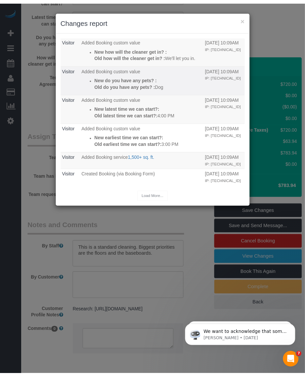
scroll to position [0, 0]
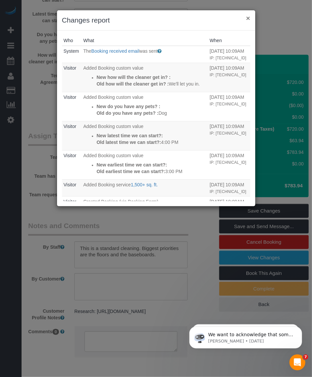
click at [247, 17] on button "×" at bounding box center [248, 18] width 4 height 7
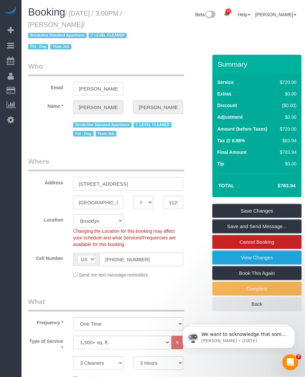
click at [99, 183] on input "[STREET_ADDRESS]" at bounding box center [128, 184] width 110 height 14
click at [169, 206] on input "11201" at bounding box center [173, 202] width 20 height 14
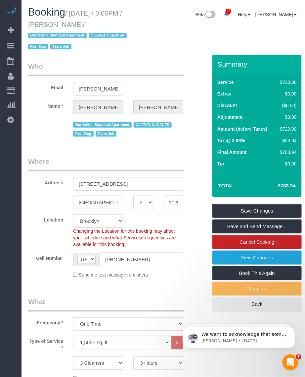
click at [97, 159] on legend "Where" at bounding box center [106, 163] width 156 height 15
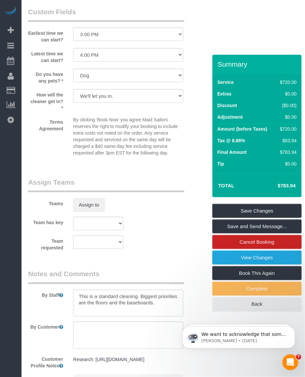
scroll to position [743, 0]
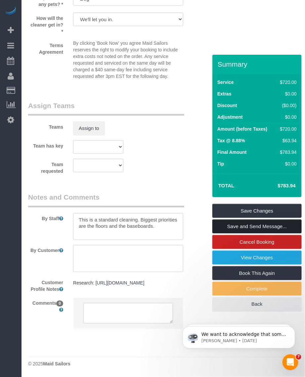
click at [252, 227] on link "Save and Send Message..." at bounding box center [257, 226] width 89 height 14
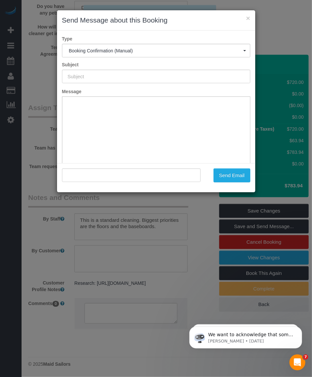
scroll to position [0, 0]
type input "Cleaning Confirmed for [DATE] 3:00pm"
type input ""[PERSON_NAME]" <[PERSON_NAME][EMAIL_ADDRESS][PERSON_NAME][DOMAIN_NAME]>"
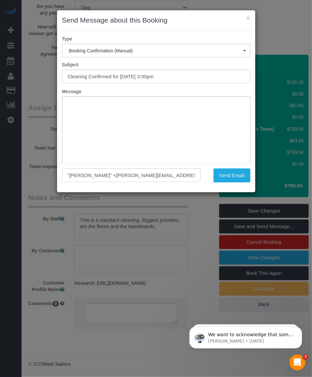
scroll to position [41, 0]
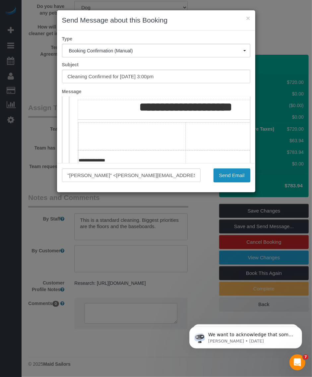
drag, startPoint x: 292, startPoint y: 271, endPoint x: 222, endPoint y: 115, distance: 171.1
click at [232, 177] on button "Send Email" at bounding box center [231, 175] width 37 height 14
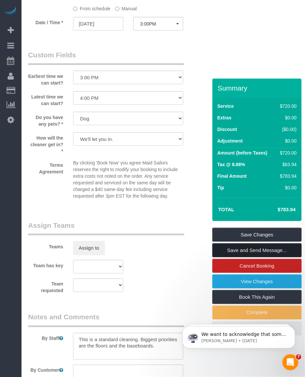
scroll to position [602, 0]
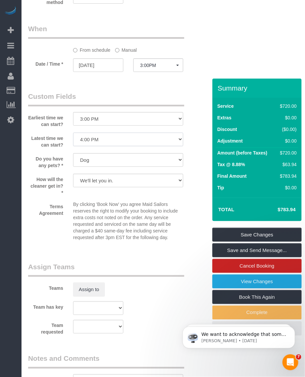
click at [123, 139] on select "I am not flexible, keep my selected time 8:00 AM 9:00 AM 10:00 AM 11:00 AM 12:0…" at bounding box center [128, 139] width 110 height 14
select select "number:78"
click at [73, 133] on select "I am not flexible, keep my selected time 8:00 AM 9:00 AM 10:00 AM 11:00 AM 12:0…" at bounding box center [128, 139] width 110 height 14
click at [269, 237] on link "Save Changes" at bounding box center [257, 235] width 89 height 14
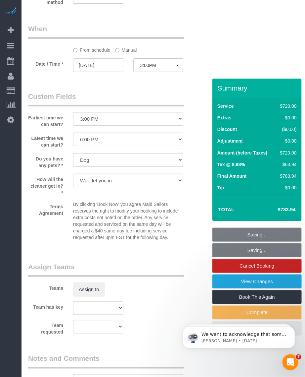
scroll to position [578, 0]
